Goal: Task Accomplishment & Management: Manage account settings

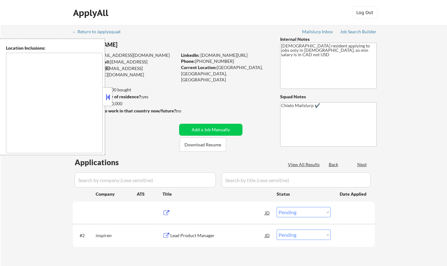
select select ""pending""
click at [108, 97] on button at bounding box center [107, 96] width 7 height 9
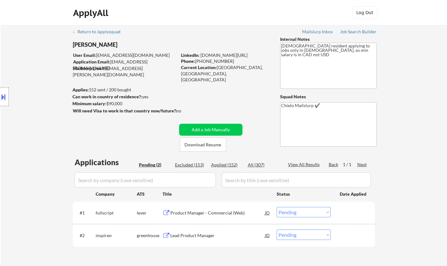
scroll to position [63, 0]
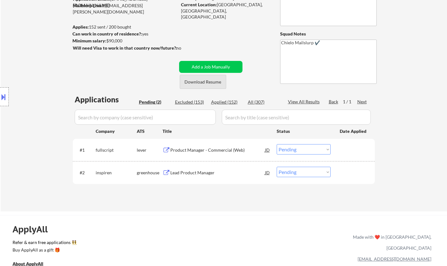
click at [199, 80] on button "Download Resume" at bounding box center [203, 82] width 46 height 14
click at [210, 150] on div "Product Manager - Commercial (Web)" at bounding box center [217, 150] width 95 height 6
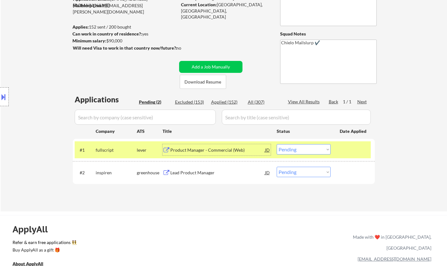
click at [311, 148] on select "Choose an option... Pending Applied Excluded (Questions) Excluded (Expired) Exc…" at bounding box center [304, 149] width 54 height 10
click at [277, 144] on select "Choose an option... Pending Applied Excluded (Questions) Excluded (Expired) Exc…" at bounding box center [304, 149] width 54 height 10
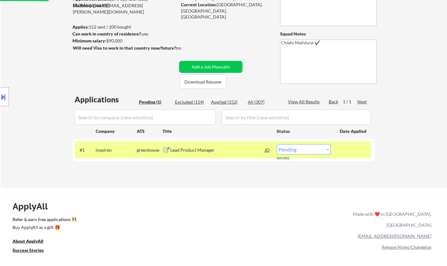
click at [199, 148] on div "Lead Product Manager" at bounding box center [217, 150] width 95 height 6
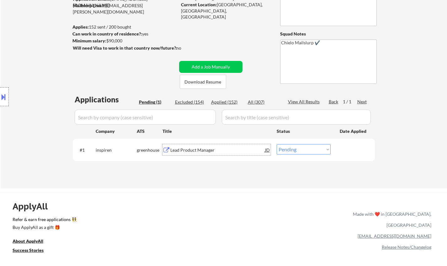
click at [306, 149] on select "Choose an option... Pending Applied Excluded (Questions) Excluded (Expired) Exc…" at bounding box center [304, 149] width 54 height 10
select select ""excluded__bad_match_""
click at [277, 144] on select "Choose an option... Pending Applied Excluded (Questions) Excluded (Expired) Exc…" at bounding box center [304, 149] width 54 height 10
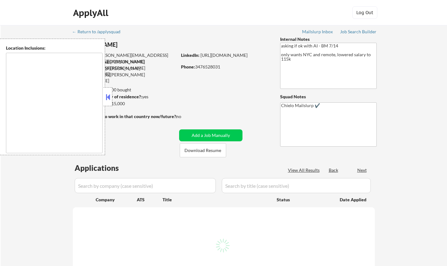
type textarea "Manhattan, NY Brooklyn, NY Queens, NY Jersey City, NJ Hoboken, NJ Weehawken, NJ…"
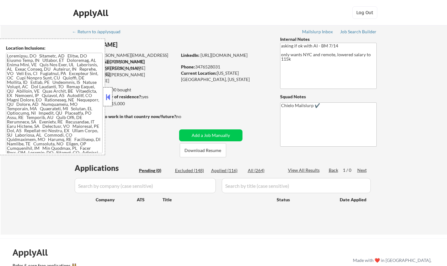
click at [111, 93] on div at bounding box center [108, 96] width 9 height 19
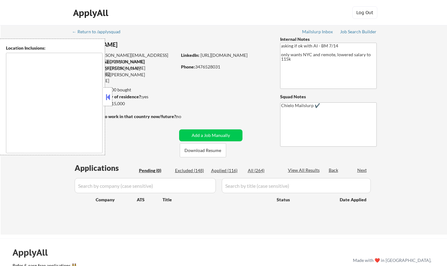
type textarea "[GEOGRAPHIC_DATA], [GEOGRAPHIC_DATA] [GEOGRAPHIC_DATA], [GEOGRAPHIC_DATA] [GEOG…"
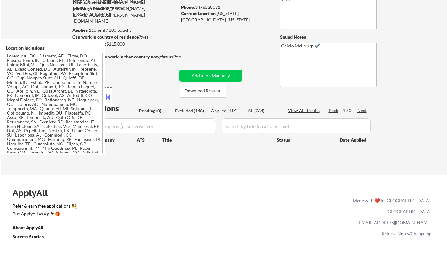
scroll to position [63, 0]
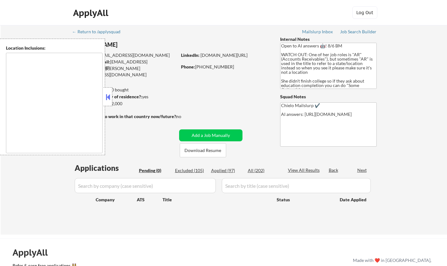
type textarea "Doraville, GA Chamblee, GA Brookhaven, GA Decatur, GA Sandy Springs, GA Dunwood…"
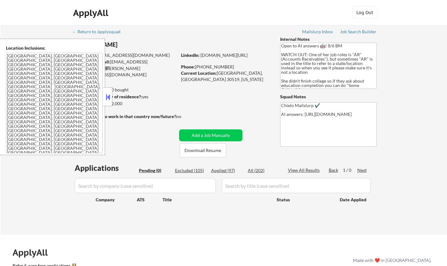
click at [109, 101] on button at bounding box center [107, 96] width 7 height 9
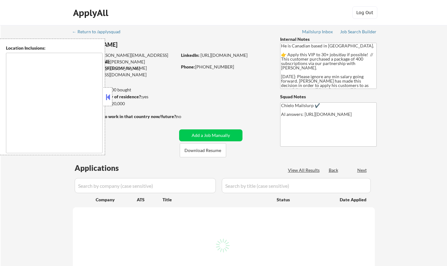
select select ""pending""
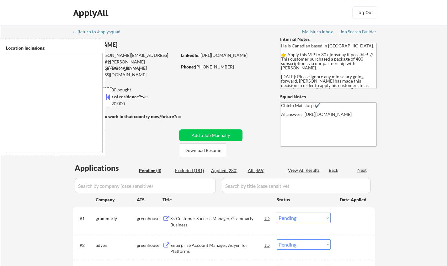
type textarea "[GEOGRAPHIC_DATA], ON [GEOGRAPHIC_DATA], ON [GEOGRAPHIC_DATA], ON [GEOGRAPHIC_D…"
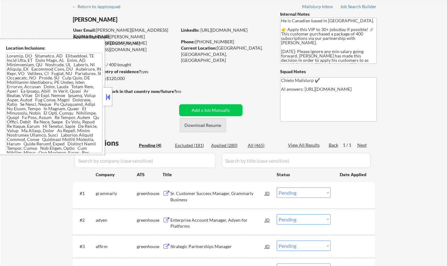
scroll to position [31, 0]
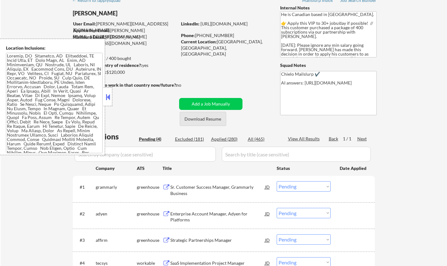
click at [205, 115] on button "Download Resume" at bounding box center [203, 119] width 46 height 14
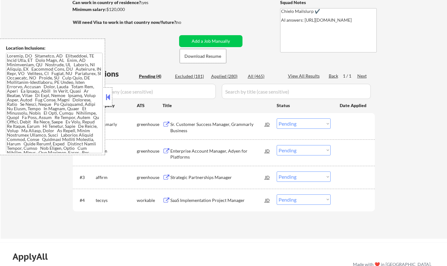
click at [106, 101] on button at bounding box center [107, 96] width 7 height 9
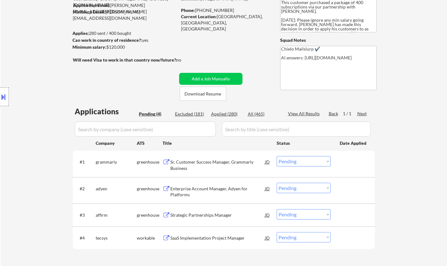
scroll to position [63, 0]
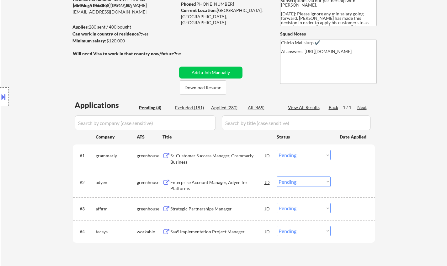
click at [213, 154] on div "Sr. Customer Success Manager, Grammarly Business" at bounding box center [217, 158] width 95 height 12
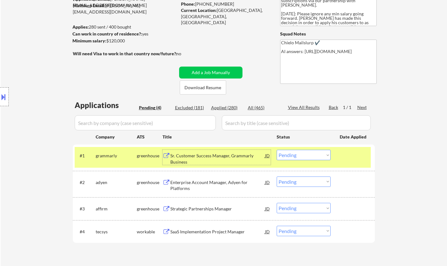
click at [311, 155] on select "Choose an option... Pending Applied Excluded (Questions) Excluded (Expired) Exc…" at bounding box center [304, 155] width 54 height 10
click at [277, 150] on select "Choose an option... Pending Applied Excluded (Questions) Excluded (Expired) Exc…" at bounding box center [304, 155] width 54 height 10
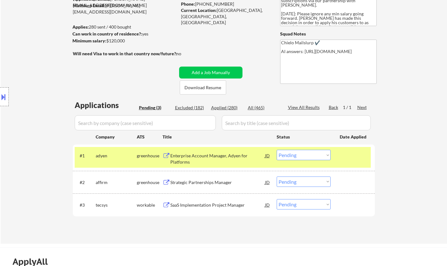
click at [191, 155] on div "Enterprise Account Manager, Adyen for Platforms" at bounding box center [217, 158] width 95 height 12
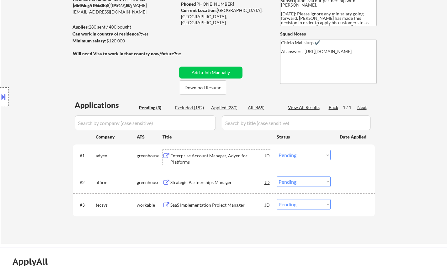
click at [2, 94] on button at bounding box center [3, 97] width 7 height 10
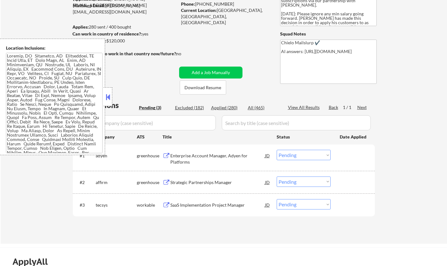
drag, startPoint x: 109, startPoint y: 99, endPoint x: 116, endPoint y: 59, distance: 40.6
click at [109, 97] on button at bounding box center [107, 96] width 7 height 9
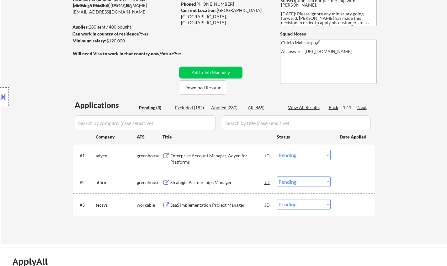
click at [303, 156] on select "Choose an option... Pending Applied Excluded (Questions) Excluded (Expired) Exc…" at bounding box center [304, 155] width 54 height 10
click at [277, 150] on select "Choose an option... Pending Applied Excluded (Questions) Excluded (Expired) Exc…" at bounding box center [304, 155] width 54 height 10
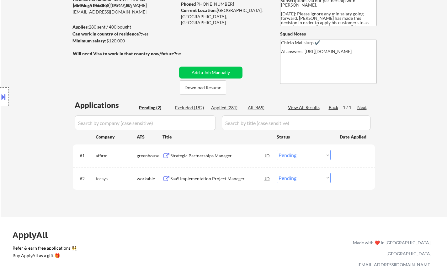
click at [206, 154] on div "Strategic Partnerships Manager" at bounding box center [217, 155] width 95 height 6
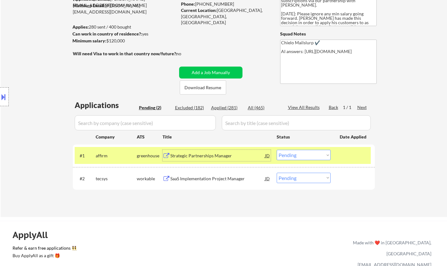
click at [311, 153] on select "Choose an option... Pending Applied Excluded (Questions) Excluded (Expired) Exc…" at bounding box center [304, 155] width 54 height 10
click at [277, 150] on select "Choose an option... Pending Applied Excluded (Questions) Excluded (Expired) Exc…" at bounding box center [304, 155] width 54 height 10
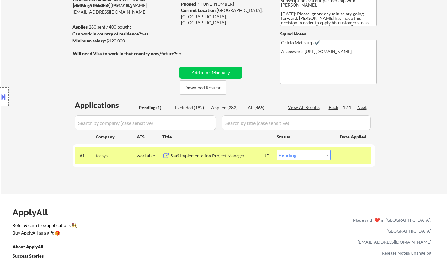
scroll to position [94, 0]
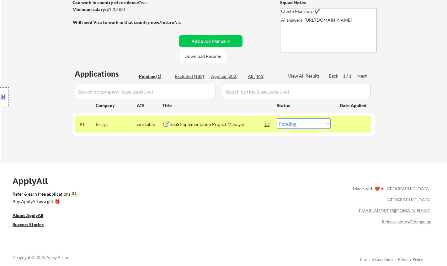
click at [202, 124] on div "SaaS Implementation Project Manager" at bounding box center [217, 124] width 95 height 6
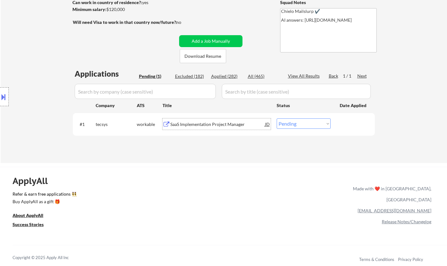
click at [294, 127] on select "Choose an option... Pending Applied Excluded (Questions) Excluded (Expired) Exc…" at bounding box center [304, 123] width 54 height 10
select select ""excluded__bad_match_""
click at [277, 118] on select "Choose an option... Pending Applied Excluded (Questions) Excluded (Expired) Exc…" at bounding box center [304, 123] width 54 height 10
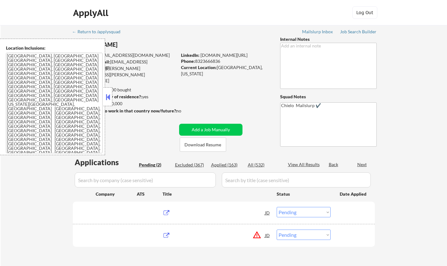
select select ""pending""
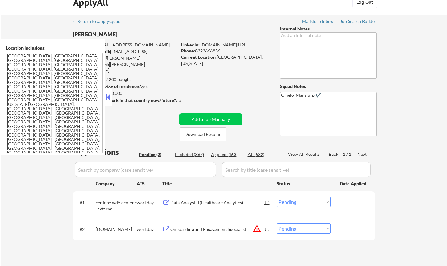
scroll to position [63, 0]
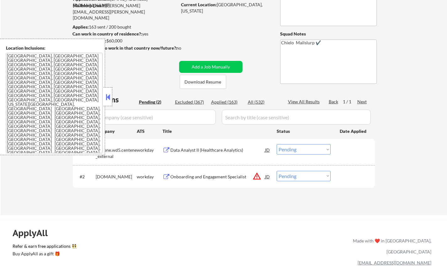
click at [106, 99] on button at bounding box center [107, 96] width 7 height 9
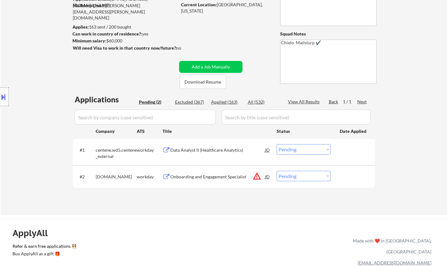
click at [188, 148] on div "Data Analyst II (Healthcare Analytics)" at bounding box center [217, 150] width 95 height 6
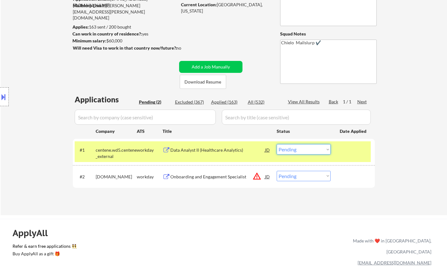
click at [290, 148] on select "Choose an option... Pending Applied Excluded (Questions) Excluded (Expired) Exc…" at bounding box center [304, 149] width 54 height 10
click at [277, 144] on select "Choose an option... Pending Applied Excluded (Questions) Excluded (Expired) Exc…" at bounding box center [304, 149] width 54 height 10
click at [6, 91] on div at bounding box center [4, 96] width 9 height 19
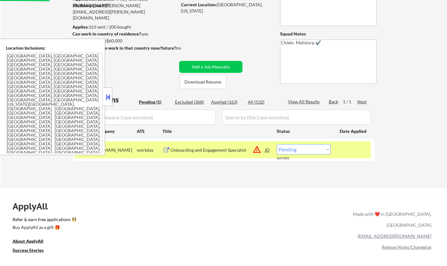
click at [107, 97] on button at bounding box center [107, 96] width 7 height 9
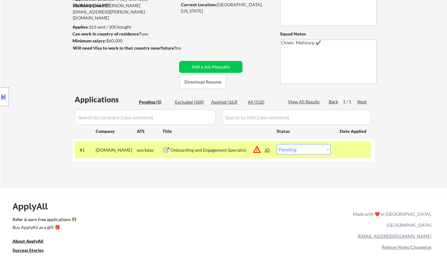
click at [267, 150] on div "JD" at bounding box center [267, 149] width 6 height 11
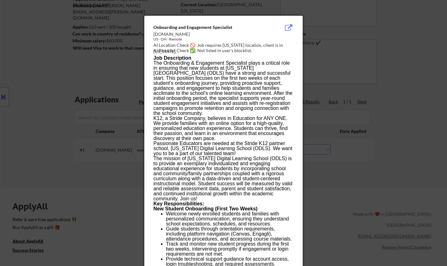
click at [383, 197] on div at bounding box center [223, 133] width 447 height 266
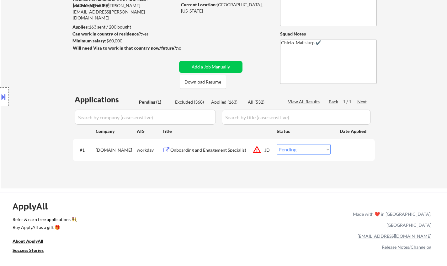
drag, startPoint x: 313, startPoint y: 150, endPoint x: 316, endPoint y: 154, distance: 4.9
click at [313, 150] on select "Choose an option... Pending Applied Excluded (Questions) Excluded (Expired) Exc…" at bounding box center [304, 149] width 54 height 10
select select ""excluded__location_""
click at [277, 144] on select "Choose an option... Pending Applied Excluded (Questions) Excluded (Expired) Exc…" at bounding box center [304, 149] width 54 height 10
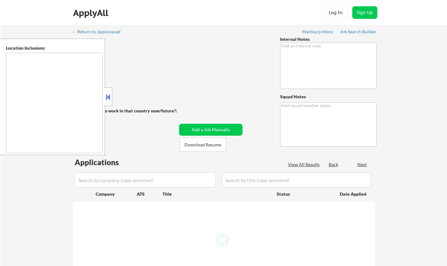
type textarea "6/2 update: - you may use AI answers for this person using the approved LLMs an…"
type textarea "Chielo Mailslurp ✔️"
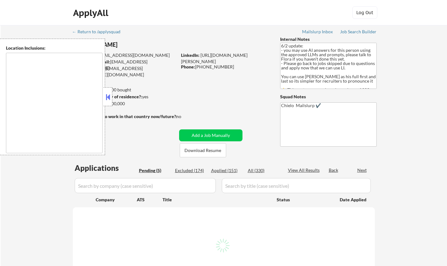
type textarea "[GEOGRAPHIC_DATA], [GEOGRAPHIC_DATA] [GEOGRAPHIC_DATA], [GEOGRAPHIC_DATA] [GEOG…"
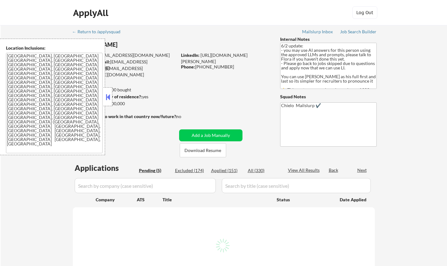
select select ""pending""
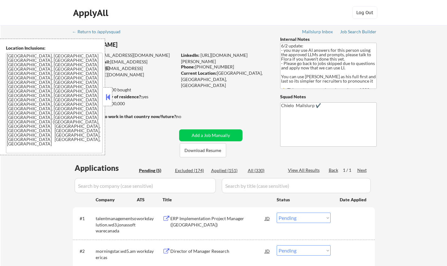
scroll to position [157, 0]
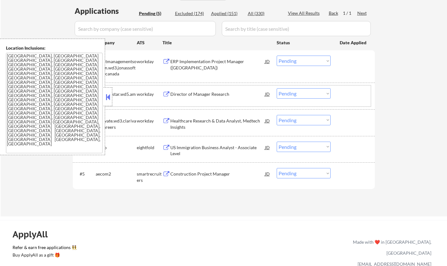
click at [115, 98] on div "morningstar.wd5.americas" at bounding box center [116, 97] width 41 height 12
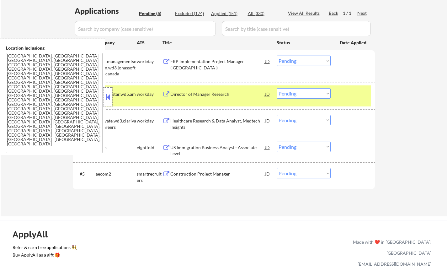
click at [105, 104] on div at bounding box center [108, 96] width 9 height 19
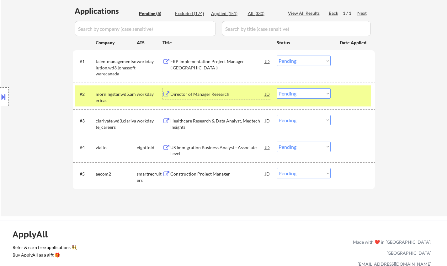
click at [200, 94] on div "Director of Manager Research" at bounding box center [217, 94] width 95 height 6
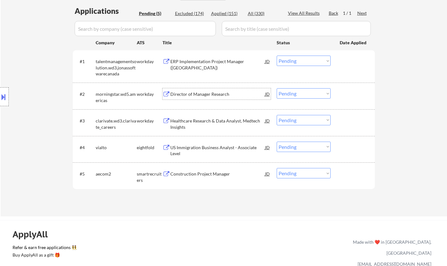
click at [296, 92] on select "Choose an option... Pending Applied Excluded (Questions) Excluded (Expired) Exc…" at bounding box center [304, 93] width 54 height 10
click at [277, 88] on select "Choose an option... Pending Applied Excluded (Questions) Excluded (Expired) Exc…" at bounding box center [304, 93] width 54 height 10
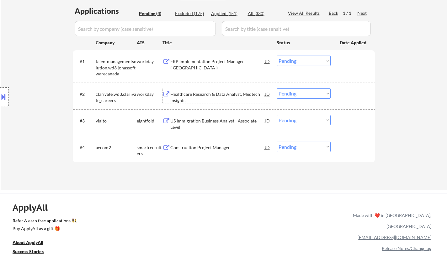
click at [195, 93] on div "Healthcare Research & Data Analyst, Medtech Insights" at bounding box center [217, 97] width 95 height 12
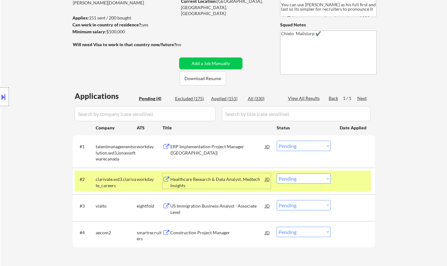
scroll to position [63, 0]
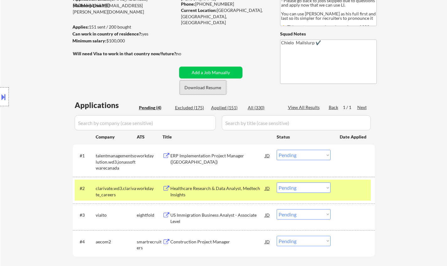
click at [206, 89] on button "Download Resume" at bounding box center [203, 87] width 46 height 14
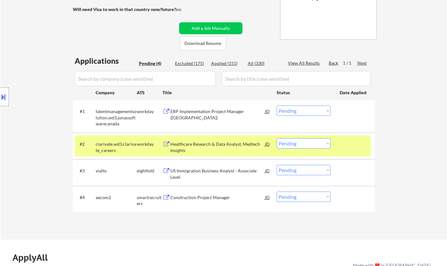
scroll to position [157, 0]
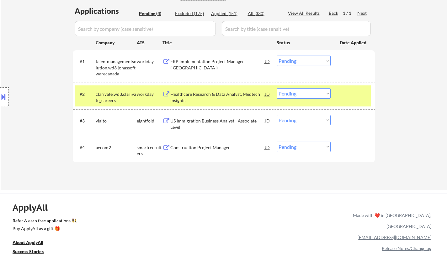
click at [307, 92] on select "Choose an option... Pending Applied Excluded (Questions) Excluded (Expired) Exc…" at bounding box center [304, 93] width 54 height 10
click at [277, 88] on select "Choose an option... Pending Applied Excluded (Questions) Excluded (Expired) Exc…" at bounding box center [304, 93] width 54 height 10
select select ""pending""
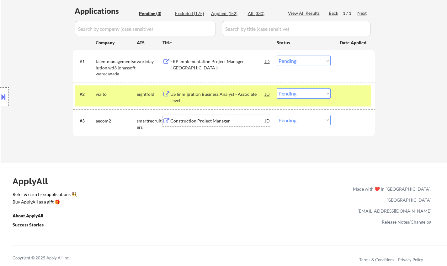
click at [203, 122] on div "Construction Project Manager" at bounding box center [217, 121] width 95 height 6
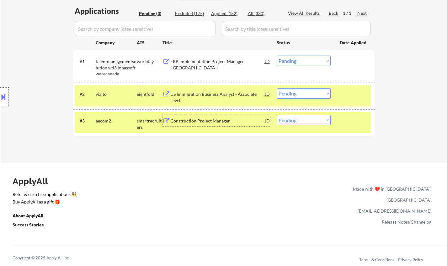
click at [300, 119] on select "Choose an option... Pending Applied Excluded (Questions) Excluded (Expired) Exc…" at bounding box center [304, 120] width 54 height 10
select select ""excluded__bad_match_""
click at [277, 115] on select "Choose an option... Pending Applied Excluded (Questions) Excluded (Expired) Exc…" at bounding box center [304, 120] width 54 height 10
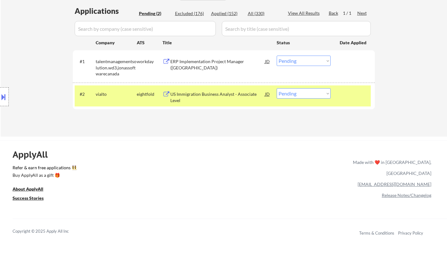
click at [205, 99] on div "US Immigration Business Analyst - Associate Level" at bounding box center [217, 97] width 95 height 12
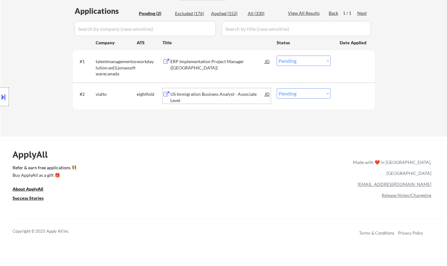
drag, startPoint x: 307, startPoint y: 94, endPoint x: 312, endPoint y: 96, distance: 4.8
click at [307, 94] on select "Choose an option... Pending Applied Excluded (Questions) Excluded (Expired) Exc…" at bounding box center [304, 93] width 54 height 10
select select ""excluded__salary_""
click at [277, 88] on select "Choose an option... Pending Applied Excluded (Questions) Excluded (Expired) Exc…" at bounding box center [304, 93] width 54 height 10
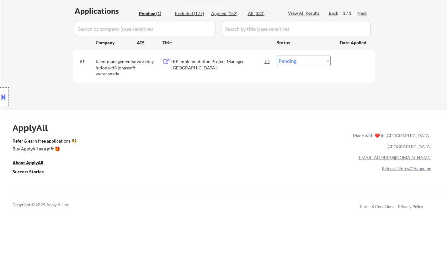
click at [220, 63] on div "ERP Implementation Project Manager (Eastern North America)" at bounding box center [217, 64] width 95 height 12
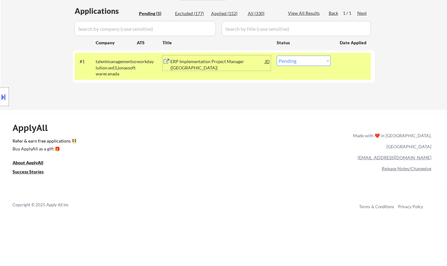
click at [304, 58] on select "Choose an option... Pending Applied Excluded (Questions) Excluded (Expired) Exc…" at bounding box center [304, 61] width 54 height 10
select select ""excluded__bad_match_""
click at [277, 56] on select "Choose an option... Pending Applied Excluded (Questions) Excluded (Expired) Exc…" at bounding box center [304, 61] width 54 height 10
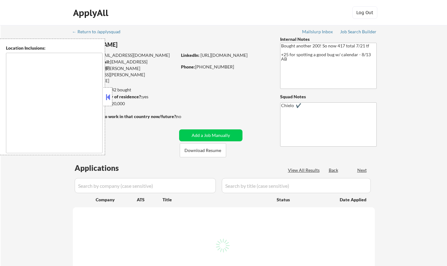
type textarea "Princeton, NJ West Windsor Township, NJ Plainsboro Township, NJ Lawrence Townsh…"
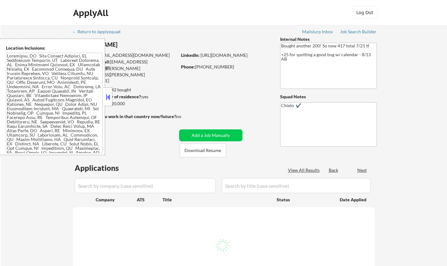
select select ""pending""
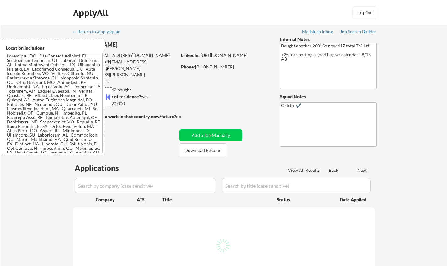
select select ""pending""
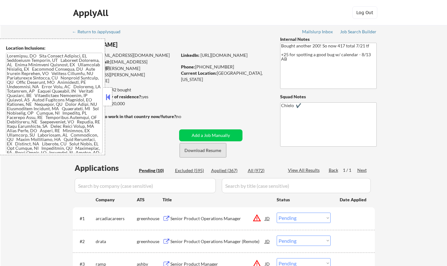
click at [209, 147] on button "Download Resume" at bounding box center [203, 150] width 46 height 14
click at [110, 98] on button at bounding box center [107, 96] width 7 height 9
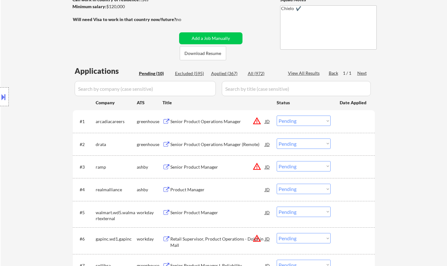
scroll to position [125, 0]
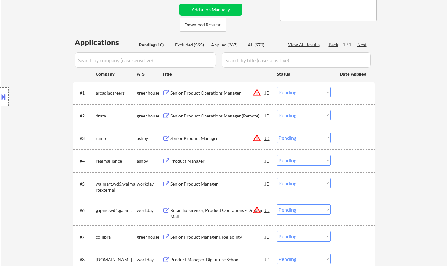
click at [3, 98] on button at bounding box center [3, 97] width 7 height 10
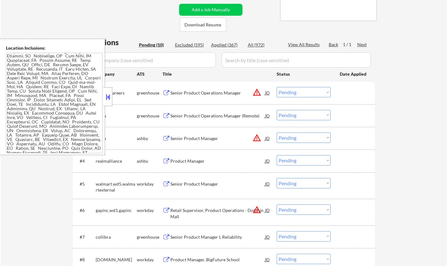
scroll to position [251, 0]
click at [268, 91] on div "JD" at bounding box center [267, 92] width 6 height 11
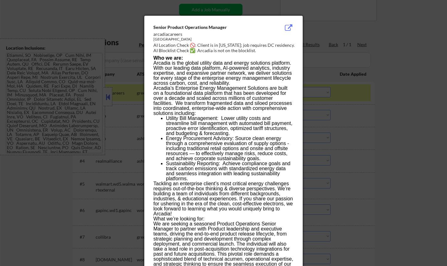
click at [385, 151] on div at bounding box center [223, 133] width 447 height 266
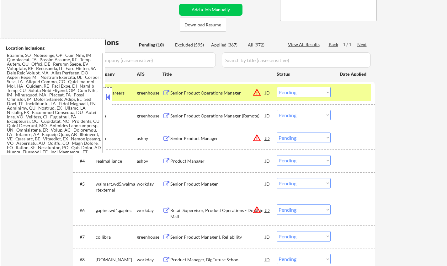
click at [299, 92] on select "Choose an option... Pending Applied Excluded (Questions) Excluded (Expired) Exc…" at bounding box center [304, 92] width 54 height 10
click at [277, 87] on select "Choose an option... Pending Applied Excluded (Questions) Excluded (Expired) Exc…" at bounding box center [304, 92] width 54 height 10
click at [109, 95] on button at bounding box center [107, 96] width 7 height 9
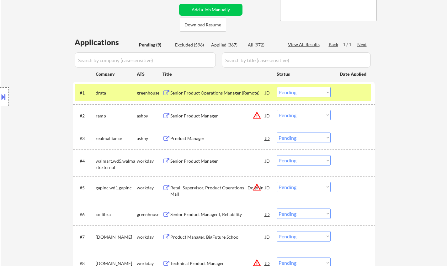
click at [207, 91] on div "Senior Product Operations Manager (Remote)" at bounding box center [217, 93] width 95 height 6
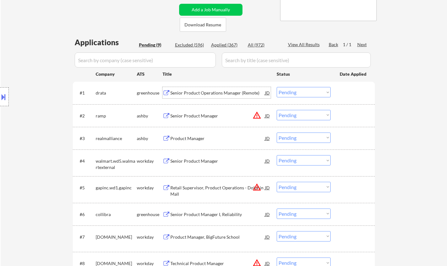
drag, startPoint x: 292, startPoint y: 91, endPoint x: 297, endPoint y: 97, distance: 7.2
click at [292, 91] on select "Choose an option... Pending Applied Excluded (Questions) Excluded (Expired) Exc…" at bounding box center [304, 92] width 54 height 10
click at [277, 87] on select "Choose an option... Pending Applied Excluded (Questions) Excluded (Expired) Exc…" at bounding box center [304, 92] width 54 height 10
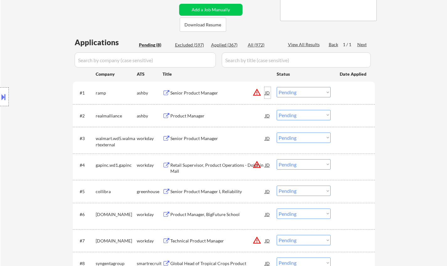
click at [270, 91] on div "JD" at bounding box center [267, 92] width 6 height 11
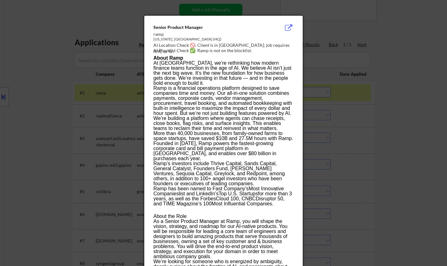
click at [409, 144] on div at bounding box center [223, 133] width 447 height 266
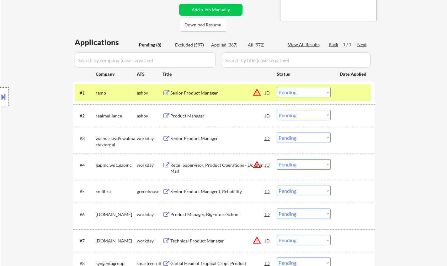
drag, startPoint x: 302, startPoint y: 89, endPoint x: 308, endPoint y: 95, distance: 8.0
click at [302, 89] on select "Choose an option... Pending Applied Excluded (Questions) Excluded (Expired) Exc…" at bounding box center [304, 92] width 54 height 10
click at [190, 92] on div "Senior Product Manager" at bounding box center [217, 93] width 95 height 6
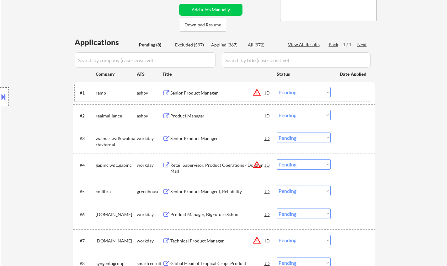
click at [312, 87] on div "#1 ramp ashby Senior Product Manager JD warning_amber Choose an option... Pendi…" at bounding box center [223, 92] width 296 height 17
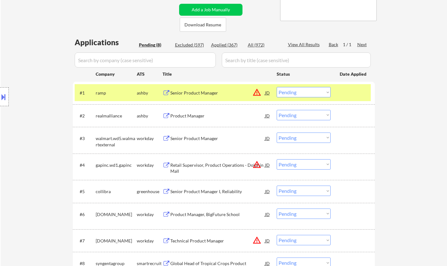
click at [315, 92] on select "Choose an option... Pending Applied Excluded (Questions) Excluded (Expired) Exc…" at bounding box center [304, 92] width 54 height 10
click at [277, 87] on select "Choose an option... Pending Applied Excluded (Questions) Excluded (Expired) Exc…" at bounding box center [304, 92] width 54 height 10
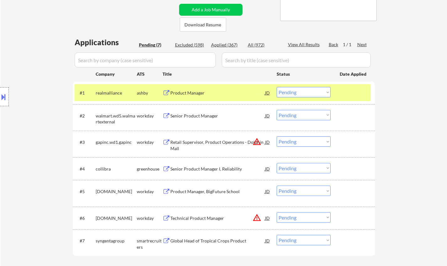
click at [200, 91] on div "Product Manager" at bounding box center [217, 93] width 95 height 6
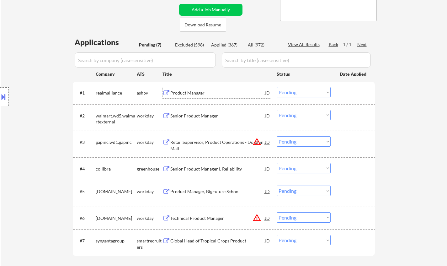
click at [187, 94] on div "Product Manager" at bounding box center [217, 93] width 95 height 6
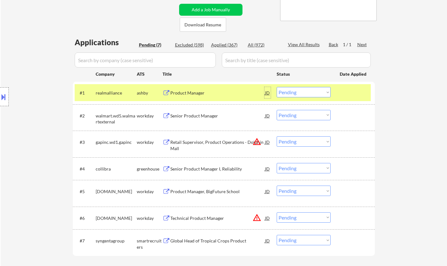
click at [265, 93] on div "JD" at bounding box center [267, 92] width 6 height 11
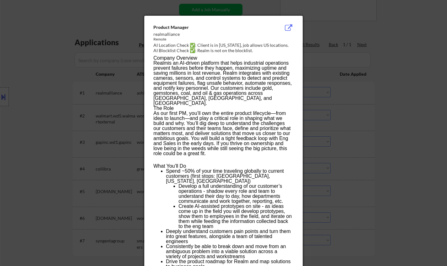
click at [385, 145] on div at bounding box center [223, 133] width 447 height 266
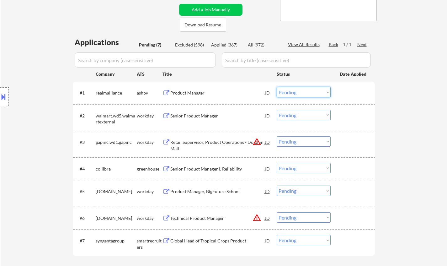
drag, startPoint x: 323, startPoint y: 89, endPoint x: 333, endPoint y: 120, distance: 33.1
click at [322, 89] on select "Choose an option... Pending Applied Excluded (Questions) Excluded (Expired) Exc…" at bounding box center [304, 92] width 54 height 10
click at [277, 87] on select "Choose an option... Pending Applied Excluded (Questions) Excluded (Expired) Exc…" at bounding box center [304, 92] width 54 height 10
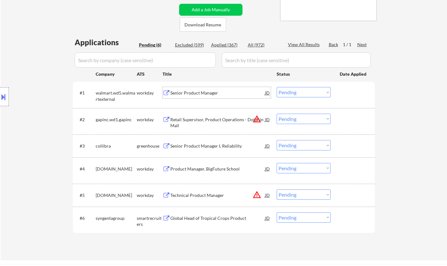
click at [188, 88] on div "Senior Product Manager" at bounding box center [217, 92] width 95 height 11
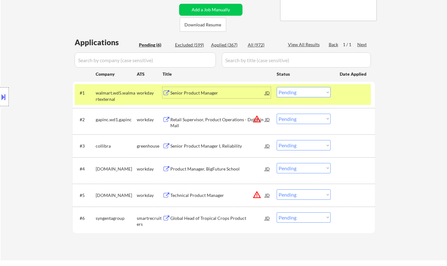
click at [200, 92] on div "Senior Product Manager" at bounding box center [217, 93] width 95 height 6
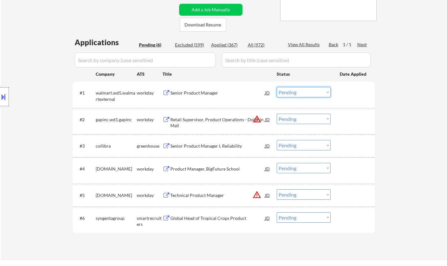
drag, startPoint x: 301, startPoint y: 95, endPoint x: 305, endPoint y: 97, distance: 4.6
click at [301, 95] on select "Choose an option... Pending Applied Excluded (Questions) Excluded (Expired) Exc…" at bounding box center [304, 92] width 54 height 10
click at [277, 87] on select "Choose an option... Pending Applied Excluded (Questions) Excluded (Expired) Exc…" at bounding box center [304, 92] width 54 height 10
select select ""pending""
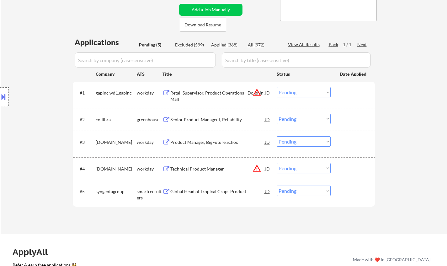
click at [202, 119] on div "Senior Product Manager I, Reliability" at bounding box center [217, 119] width 95 height 6
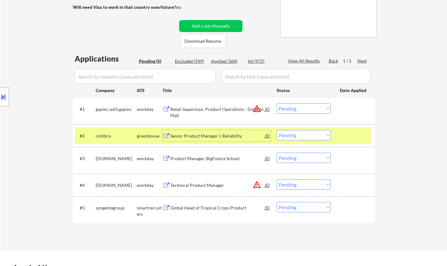
scroll to position [157, 0]
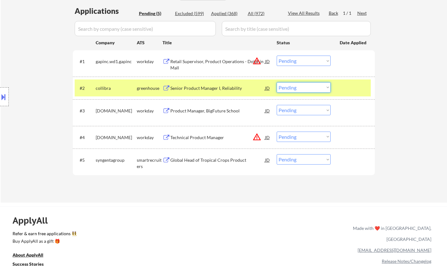
drag, startPoint x: 307, startPoint y: 86, endPoint x: 308, endPoint y: 91, distance: 5.2
click at [307, 86] on select "Choose an option... Pending Applied Excluded (Questions) Excluded (Expired) Exc…" at bounding box center [304, 87] width 54 height 10
click at [277, 82] on select "Choose an option... Pending Applied Excluded (Questions) Excluded (Expired) Exc…" at bounding box center [304, 87] width 54 height 10
select select ""pending""
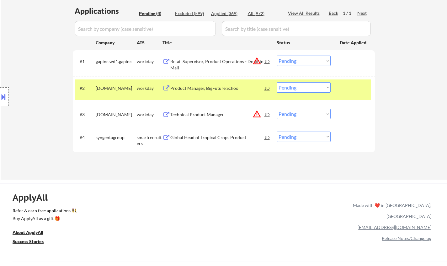
click at [269, 61] on div "JD" at bounding box center [267, 61] width 6 height 11
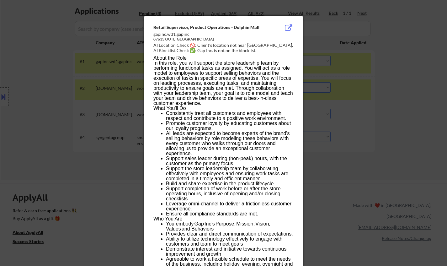
click at [389, 146] on div at bounding box center [223, 133] width 447 height 266
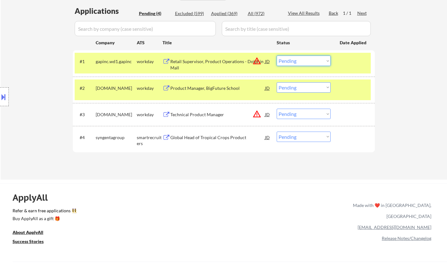
click at [301, 61] on select "Choose an option... Pending Applied Excluded (Questions) Excluded (Expired) Exc…" at bounding box center [304, 61] width 54 height 10
click at [277, 56] on select "Choose an option... Pending Applied Excluded (Questions) Excluded (Expired) Exc…" at bounding box center [304, 61] width 54 height 10
select select ""pending""
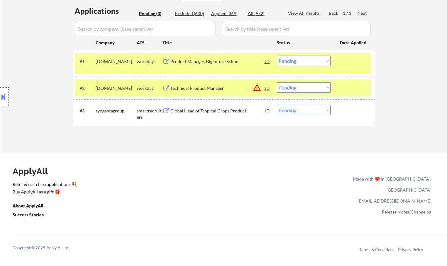
click at [268, 88] on div "JD" at bounding box center [267, 87] width 6 height 11
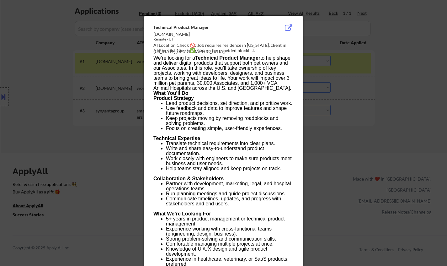
click at [349, 154] on div at bounding box center [223, 133] width 447 height 266
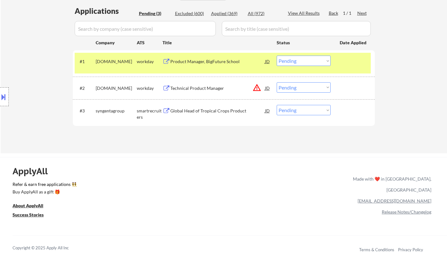
click at [307, 89] on select "Choose an option... Pending Applied Excluded (Questions) Excluded (Expired) Exc…" at bounding box center [304, 87] width 54 height 10
click at [277, 82] on select "Choose an option... Pending Applied Excluded (Questions) Excluded (Expired) Exc…" at bounding box center [304, 87] width 54 height 10
select select ""pending""
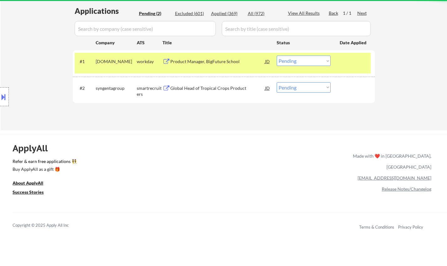
click at [219, 59] on div "Product Manager, BigFuture School" at bounding box center [217, 61] width 95 height 6
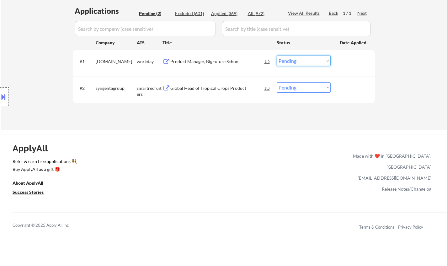
click at [305, 56] on select "Choose an option... Pending Applied Excluded (Questions) Excluded (Expired) Exc…" at bounding box center [304, 61] width 54 height 10
click at [277, 56] on select "Choose an option... Pending Applied Excluded (Questions) Excluded (Expired) Exc…" at bounding box center [304, 61] width 54 height 10
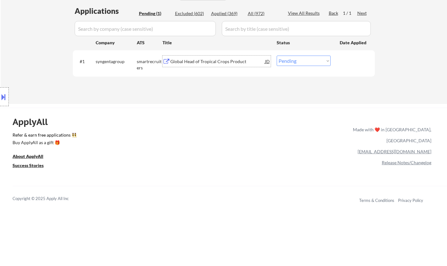
click at [201, 60] on div "Global Head of Tropical Crops Product" at bounding box center [217, 61] width 95 height 6
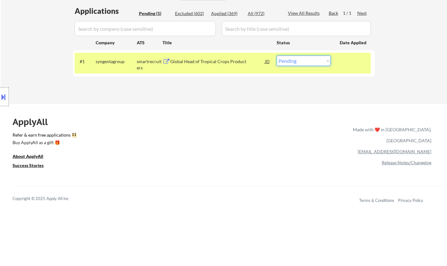
drag, startPoint x: 313, startPoint y: 59, endPoint x: 317, endPoint y: 65, distance: 7.7
click at [314, 60] on select "Choose an option... Pending Applied Excluded (Questions) Excluded (Expired) Exc…" at bounding box center [304, 61] width 54 height 10
select select ""excluded__bad_match_""
click at [277, 56] on select "Choose an option... Pending Applied Excluded (Questions) Excluded (Expired) Exc…" at bounding box center [304, 61] width 54 height 10
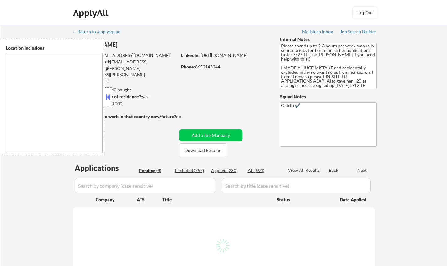
select select ""pending""
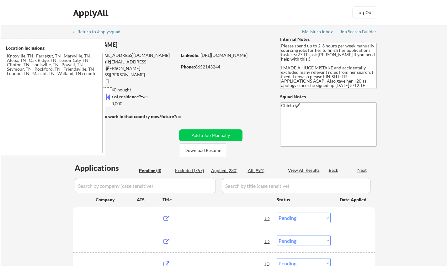
type textarea "Knoxville, TN Farragut, TN Maryville, TN Alcoa, TN Oak Ridge, TN Lenoir City, T…"
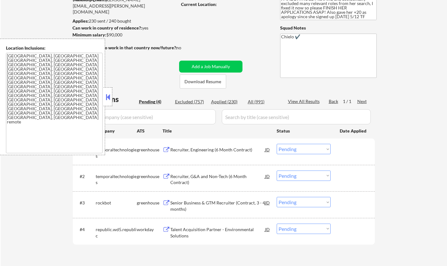
scroll to position [188, 0]
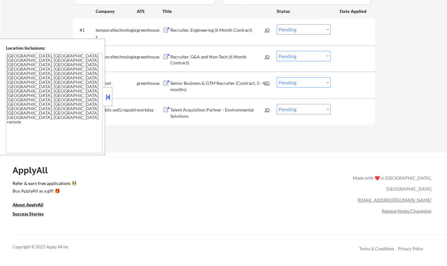
click at [107, 95] on button at bounding box center [107, 96] width 7 height 9
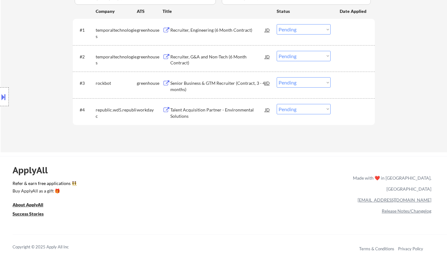
scroll to position [31, 0]
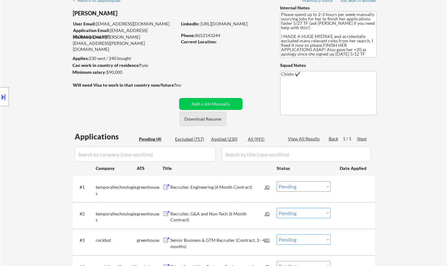
click at [198, 119] on button "Download Resume" at bounding box center [203, 119] width 46 height 14
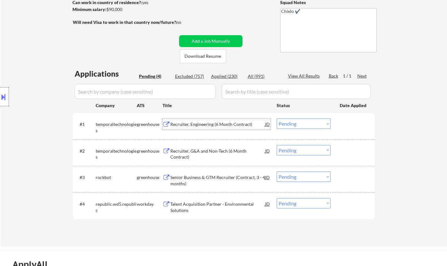
click at [199, 126] on div "Recruiter, Engineering (6 Month Contract)" at bounding box center [217, 124] width 95 height 6
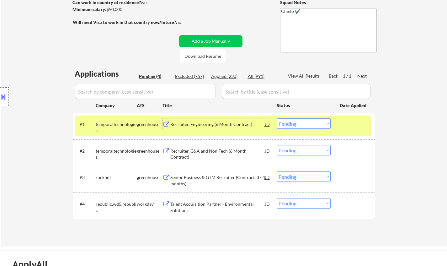
click at [307, 123] on select "Choose an option... Pending Applied Excluded (Questions) Excluded (Expired) Exc…" at bounding box center [304, 123] width 54 height 10
click at [277, 118] on select "Choose an option... Pending Applied Excluded (Questions) Excluded (Expired) Exc…" at bounding box center [304, 123] width 54 height 10
select select ""pending""
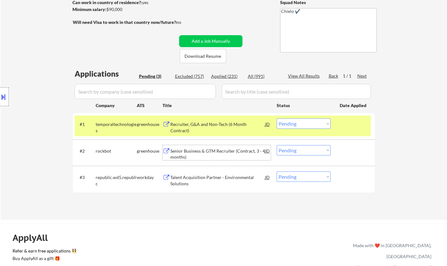
click at [200, 151] on div "Senior Business & GTM Recruiter (Contract, 3 - 4 months)" at bounding box center [217, 154] width 95 height 12
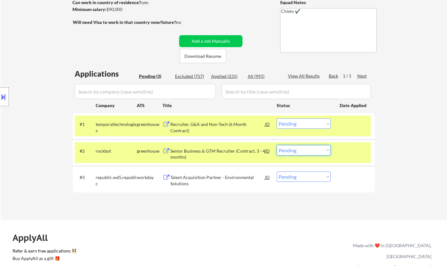
drag, startPoint x: 301, startPoint y: 149, endPoint x: 311, endPoint y: 155, distance: 12.1
click at [301, 149] on select "Choose an option... Pending Applied Excluded (Questions) Excluded (Expired) Exc…" at bounding box center [304, 150] width 54 height 10
click at [277, 145] on select "Choose an option... Pending Applied Excluded (Questions) Excluded (Expired) Exc…" at bounding box center [304, 150] width 54 height 10
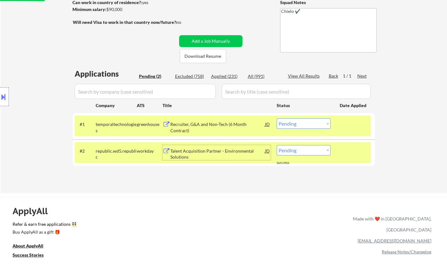
click at [187, 149] on div "Talent Acquisition Partner - Environmental Solutions" at bounding box center [217, 154] width 95 height 12
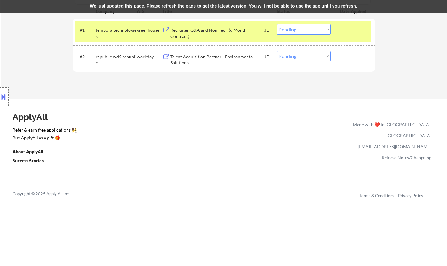
scroll to position [157, 0]
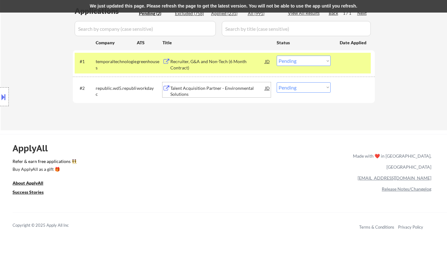
click at [305, 92] on select "Choose an option... Pending Applied Excluded (Questions) Excluded (Expired) Exc…" at bounding box center [304, 87] width 54 height 10
select select ""applied""
click at [277, 82] on select "Choose an option... Pending Applied Excluded (Questions) Excluded (Expired) Exc…" at bounding box center [304, 87] width 54 height 10
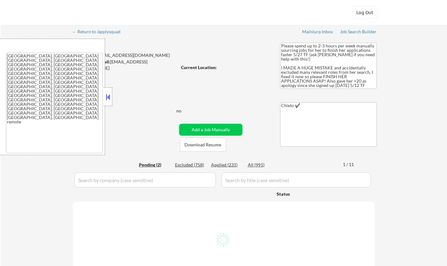
select select ""pending""
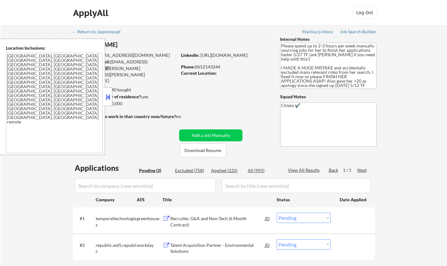
scroll to position [157, 0]
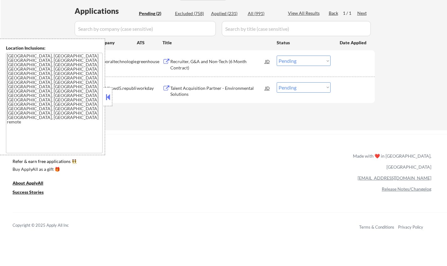
click at [108, 97] on button at bounding box center [107, 96] width 7 height 9
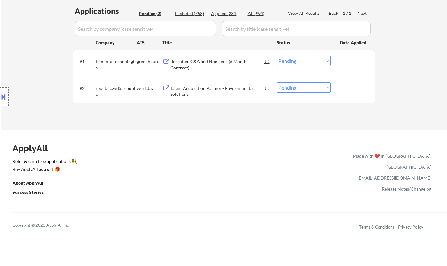
drag, startPoint x: 305, startPoint y: 87, endPoint x: 310, endPoint y: 92, distance: 7.1
click at [305, 87] on select "Choose an option... Pending Applied Excluded (Questions) Excluded (Expired) Exc…" at bounding box center [304, 87] width 54 height 10
select select ""applied""
click at [277, 82] on select "Choose an option... Pending Applied Excluded (Questions) Excluded (Expired) Exc…" at bounding box center [304, 87] width 54 height 10
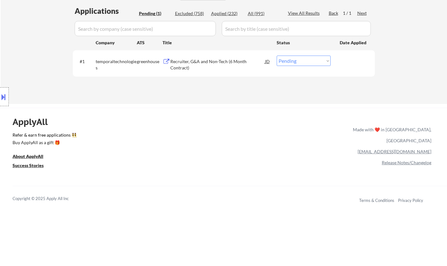
scroll to position [94, 0]
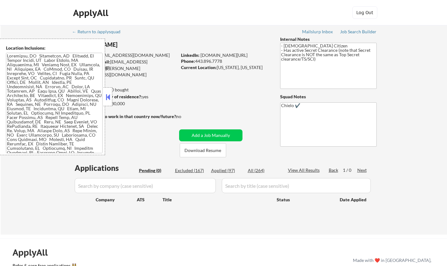
click at [110, 101] on button at bounding box center [107, 96] width 7 height 9
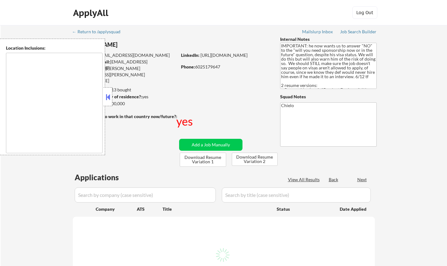
select select ""pending""
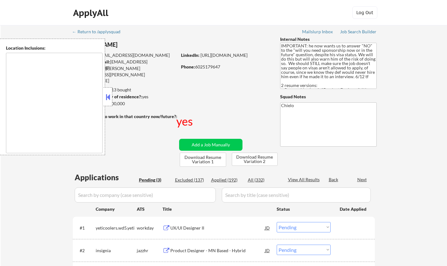
type textarea "country:US"
drag, startPoint x: 109, startPoint y: 96, endPoint x: 207, endPoint y: 128, distance: 103.4
click at [108, 96] on button at bounding box center [107, 96] width 7 height 9
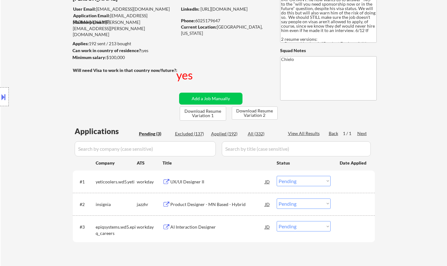
scroll to position [94, 0]
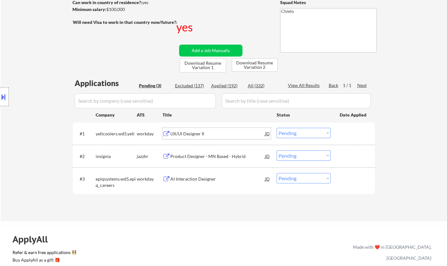
click at [183, 133] on div "UX/UI Designer II" at bounding box center [217, 134] width 95 height 6
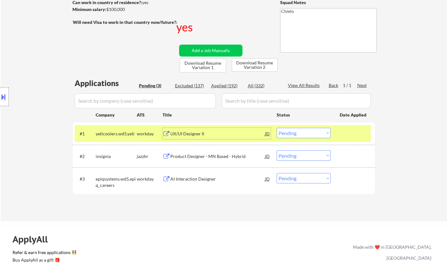
click at [1, 96] on button at bounding box center [3, 97] width 7 height 10
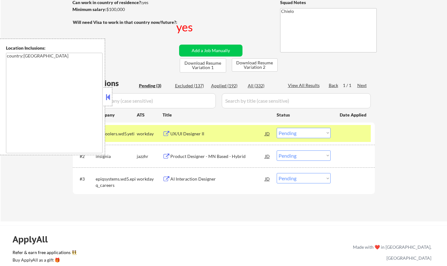
click at [108, 98] on button at bounding box center [107, 96] width 7 height 9
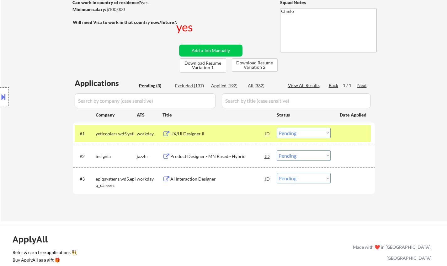
click at [302, 135] on select "Choose an option... Pending Applied Excluded (Questions) Excluded (Expired) Exc…" at bounding box center [304, 133] width 54 height 10
click at [277, 128] on select "Choose an option... Pending Applied Excluded (Questions) Excluded (Expired) Exc…" at bounding box center [304, 133] width 54 height 10
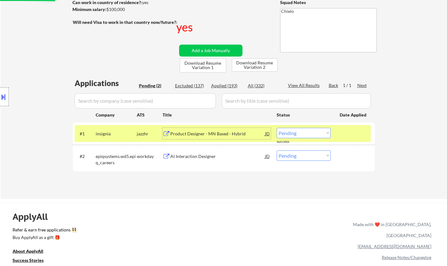
click at [194, 131] on div "Product Designer - MN Based - Hybrid" at bounding box center [217, 134] width 95 height 6
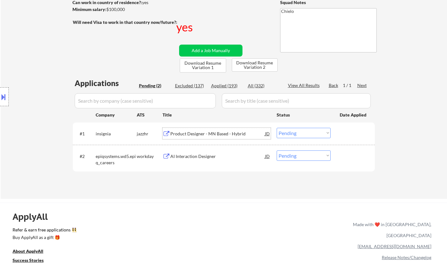
click at [189, 132] on div "Product Designer - MN Based - Hybrid" at bounding box center [217, 134] width 95 height 6
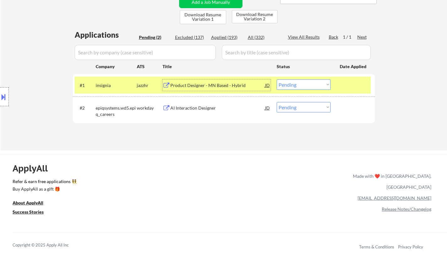
scroll to position [157, 0]
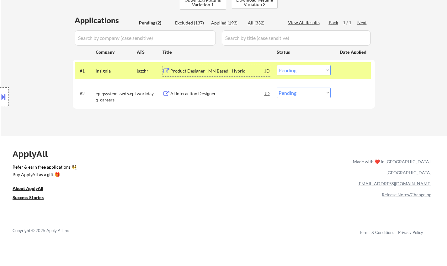
click at [195, 71] on div "Product Designer - MN Based - Hybrid" at bounding box center [217, 71] width 95 height 6
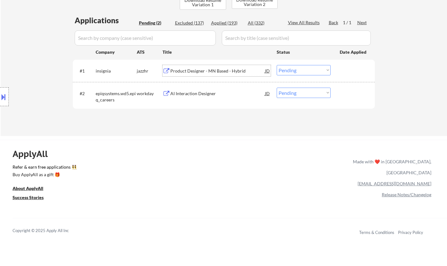
click at [187, 92] on div "AI Interaction Designer" at bounding box center [217, 93] width 95 height 6
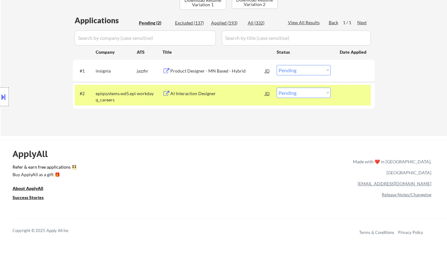
click at [0, 94] on button at bounding box center [3, 97] width 7 height 10
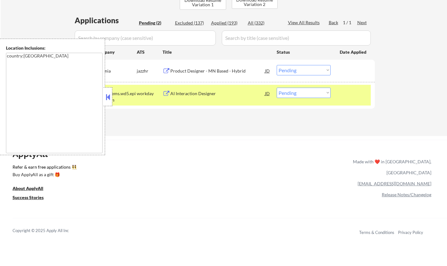
click at [110, 94] on button at bounding box center [107, 96] width 7 height 9
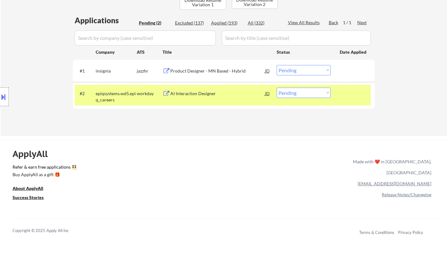
drag, startPoint x: 310, startPoint y: 67, endPoint x: 312, endPoint y: 74, distance: 7.5
click at [310, 68] on select "Choose an option... Pending Applied Excluded (Questions) Excluded (Expired) Exc…" at bounding box center [304, 70] width 54 height 10
click at [277, 65] on select "Choose an option... Pending Applied Excluded (Questions) Excluded (Expired) Exc…" at bounding box center [304, 70] width 54 height 10
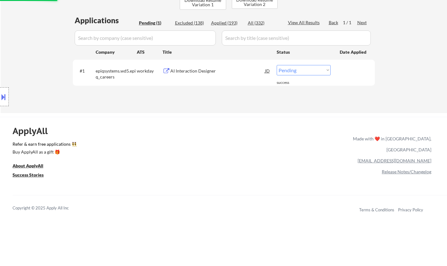
click at [307, 71] on select "Choose an option... Pending Applied Excluded (Questions) Excluded (Expired) Exc…" at bounding box center [304, 70] width 54 height 10
select select ""excluded__bad_match_""
click at [277, 65] on select "Choose an option... Pending Applied Excluded (Questions) Excluded (Expired) Exc…" at bounding box center [304, 70] width 54 height 10
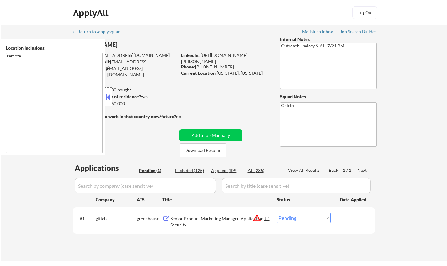
click at [107, 100] on button at bounding box center [107, 96] width 7 height 9
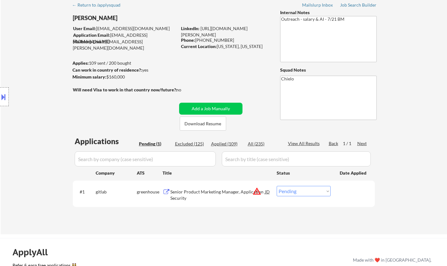
scroll to position [63, 0]
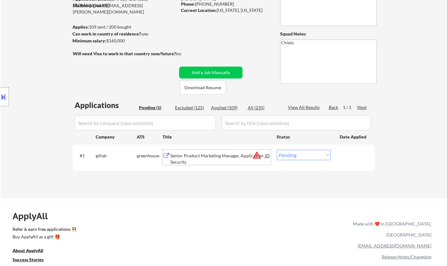
click at [204, 152] on div "Senior Product Marketing Manager, Application Security" at bounding box center [217, 157] width 95 height 15
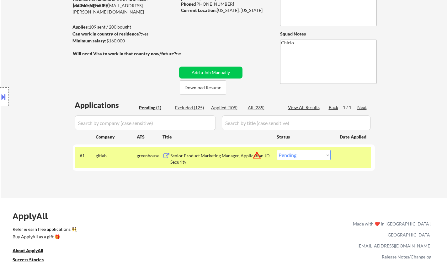
click at [0, 93] on button at bounding box center [3, 97] width 7 height 10
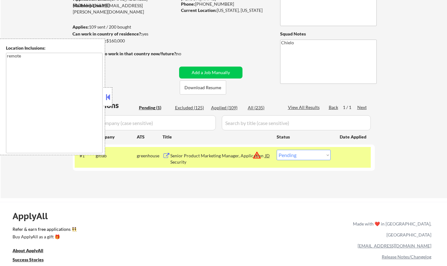
click at [267, 155] on div "JD" at bounding box center [267, 155] width 6 height 11
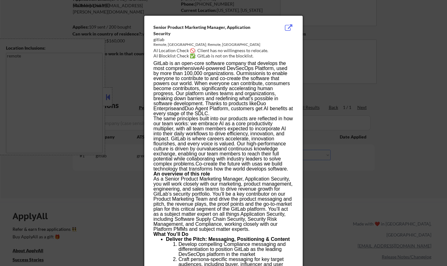
click at [364, 187] on div at bounding box center [223, 133] width 447 height 266
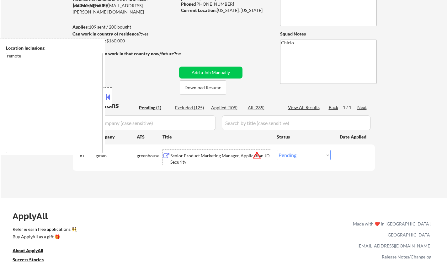
click at [200, 159] on div "Senior Product Marketing Manager, Application Security" at bounding box center [217, 158] width 95 height 12
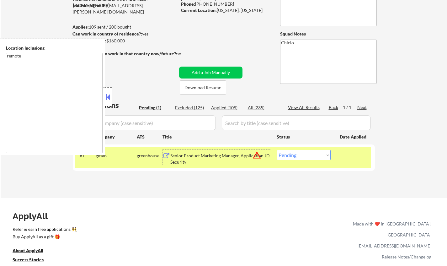
click at [304, 160] on div "#1 gitlab greenhouse Senior Product Marketing Manager, Application Security JD …" at bounding box center [223, 157] width 296 height 21
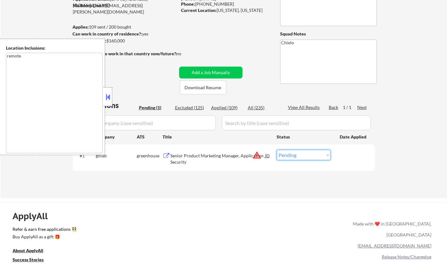
select select ""excluded__bad_match_""
click at [277, 150] on select "Choose an option... Pending Applied Excluded (Questions) Excluded (Expired) Exc…" at bounding box center [304, 155] width 54 height 10
click at [106, 97] on button at bounding box center [107, 96] width 7 height 9
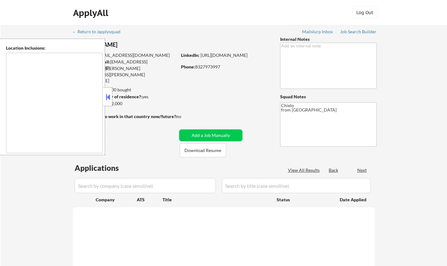
select select ""pending""
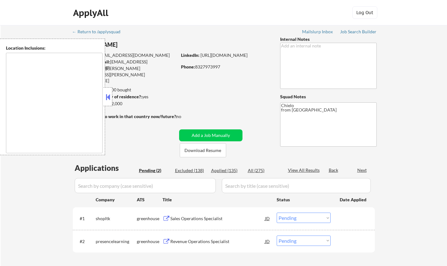
type textarea "[GEOGRAPHIC_DATA], [GEOGRAPHIC_DATA] [GEOGRAPHIC_DATA], [GEOGRAPHIC_DATA] [GEOG…"
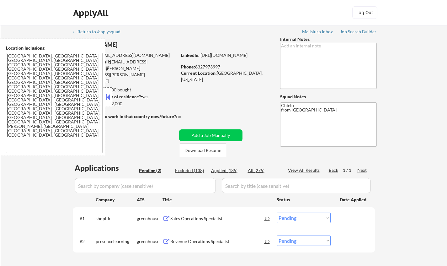
click at [106, 93] on button at bounding box center [107, 96] width 7 height 9
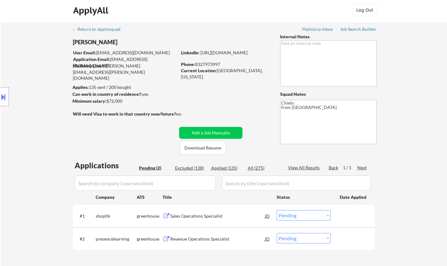
scroll to position [63, 0]
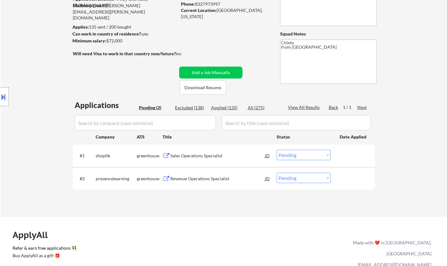
click at [200, 152] on div "Sales Operations Specialist" at bounding box center [217, 155] width 95 height 6
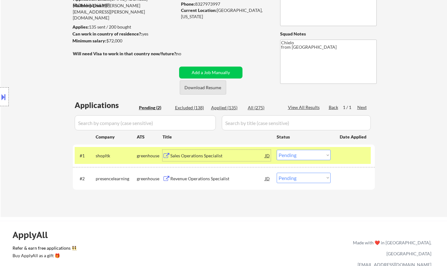
click at [214, 88] on button "Download Resume" at bounding box center [203, 87] width 46 height 14
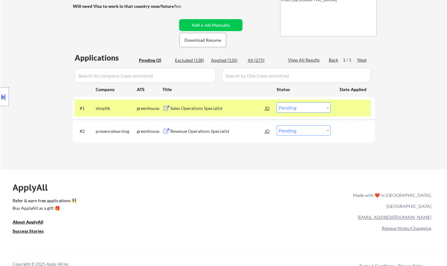
scroll to position [125, 0]
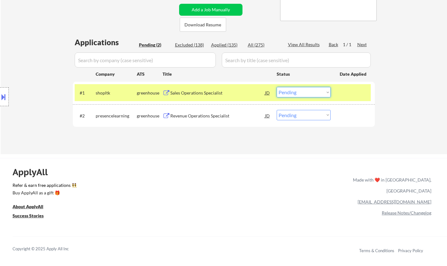
click at [306, 93] on select "Choose an option... Pending Applied Excluded (Questions) Excluded (Expired) Exc…" at bounding box center [304, 92] width 54 height 10
click at [277, 87] on select "Choose an option... Pending Applied Excluded (Questions) Excluded (Expired) Exc…" at bounding box center [304, 92] width 54 height 10
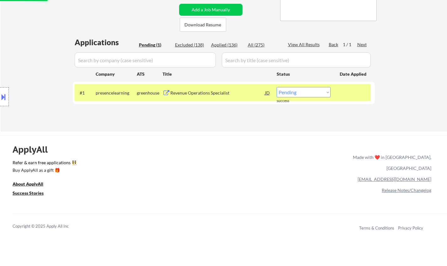
click at [208, 91] on div "Revenue Operations Specialist" at bounding box center [217, 93] width 95 height 6
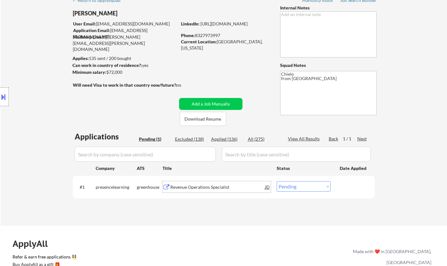
scroll to position [157, 0]
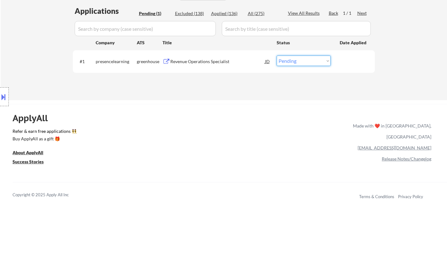
click at [298, 61] on select "Choose an option... Pending Applied Excluded (Questions) Excluded (Expired) Exc…" at bounding box center [304, 61] width 54 height 10
select select ""applied""
click at [277, 56] on select "Choose an option... Pending Applied Excluded (Questions) Excluded (Expired) Exc…" at bounding box center [304, 61] width 54 height 10
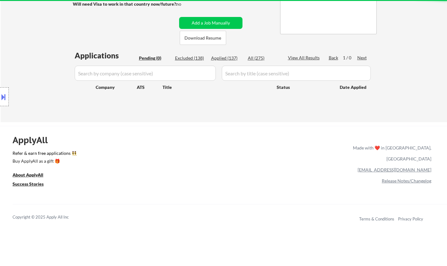
scroll to position [94, 0]
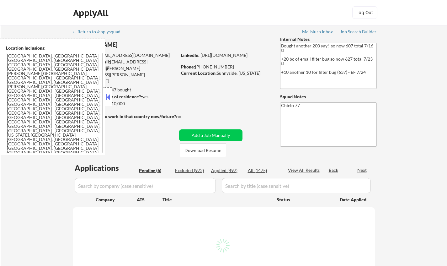
select select ""pending""
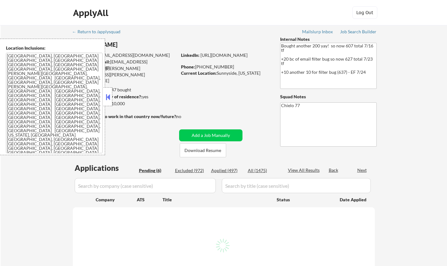
select select ""pending""
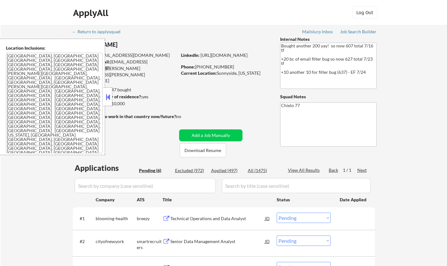
click at [108, 94] on button at bounding box center [107, 96] width 7 height 9
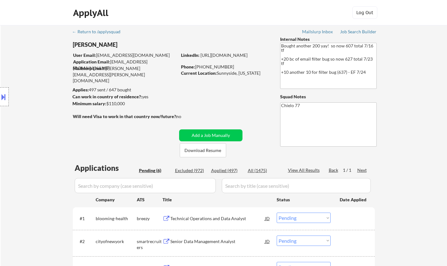
scroll to position [94, 0]
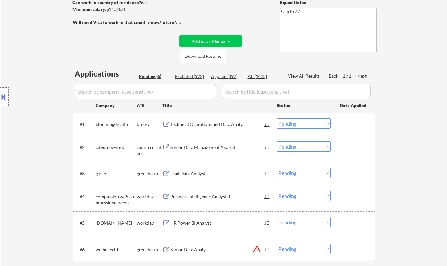
click at [203, 122] on div "Technical Operations and Data Analyst" at bounding box center [217, 124] width 95 height 6
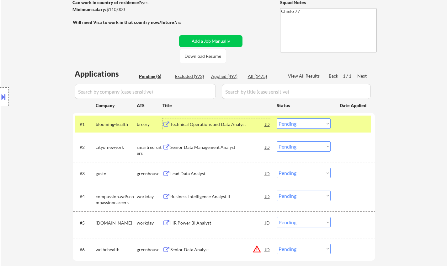
drag, startPoint x: 312, startPoint y: 122, endPoint x: 308, endPoint y: 127, distance: 6.3
click at [312, 122] on select "Choose an option... Pending Applied Excluded (Questions) Excluded (Expired) Exc…" at bounding box center [304, 123] width 54 height 10
click at [277, 118] on select "Choose an option... Pending Applied Excluded (Questions) Excluded (Expired) Exc…" at bounding box center [304, 123] width 54 height 10
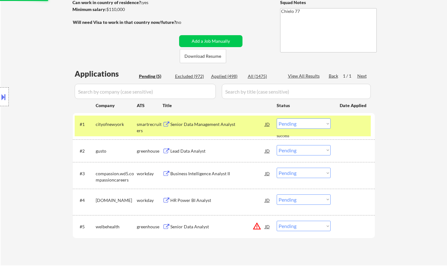
click at [196, 123] on div "Senior Data Management Analyst" at bounding box center [217, 124] width 95 height 6
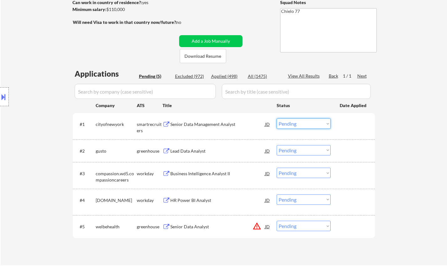
drag, startPoint x: 326, startPoint y: 124, endPoint x: 323, endPoint y: 128, distance: 4.1
click at [325, 124] on select "Choose an option... Pending Applied Excluded (Questions) Excluded (Expired) Exc…" at bounding box center [304, 123] width 54 height 10
click at [277, 118] on select "Choose an option... Pending Applied Excluded (Questions) Excluded (Expired) Exc…" at bounding box center [304, 123] width 54 height 10
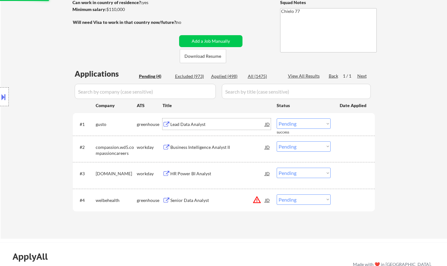
click at [182, 129] on div "Lead Data Analyst" at bounding box center [217, 123] width 95 height 11
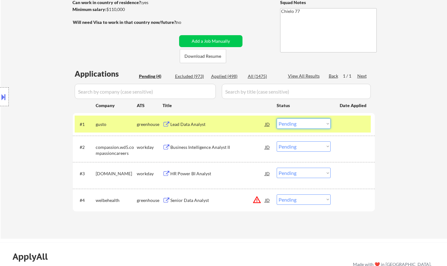
drag, startPoint x: 309, startPoint y: 122, endPoint x: 309, endPoint y: 127, distance: 5.6
click at [309, 122] on select "Choose an option... Pending Applied Excluded (Questions) Excluded (Expired) Exc…" at bounding box center [304, 123] width 54 height 10
click at [277, 118] on select "Choose an option... Pending Applied Excluded (Questions) Excluded (Expired) Exc…" at bounding box center [304, 123] width 54 height 10
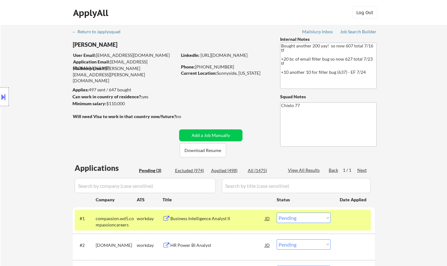
scroll to position [157, 0]
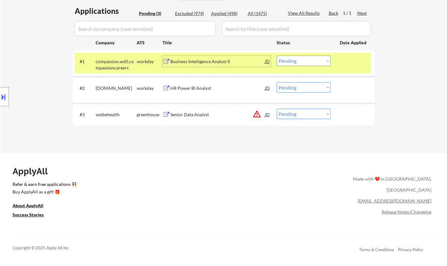
click at [192, 61] on div "Business Intelligence Analyst II" at bounding box center [217, 61] width 95 height 6
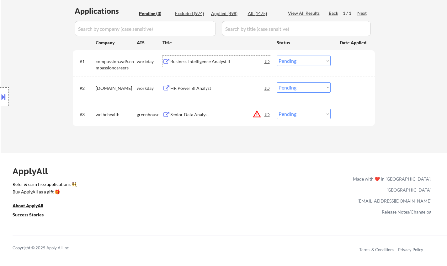
click at [298, 61] on select "Choose an option... Pending Applied Excluded (Questions) Excluded (Expired) Exc…" at bounding box center [304, 61] width 54 height 10
click at [277, 56] on select "Choose an option... Pending Applied Excluded (Questions) Excluded (Expired) Exc…" at bounding box center [304, 61] width 54 height 10
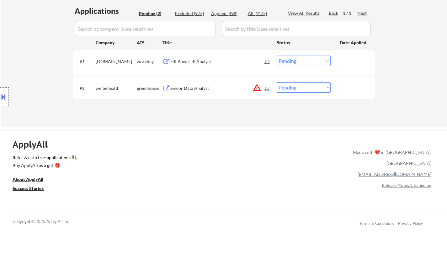
click at [188, 59] on div "HR Power BI Analyst" at bounding box center [217, 61] width 95 height 6
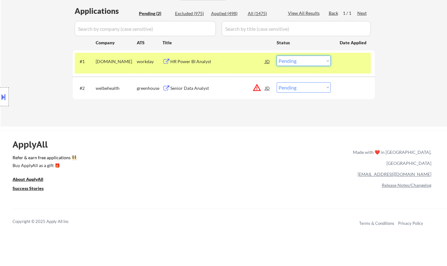
click at [306, 61] on select "Choose an option... Pending Applied Excluded (Questions) Excluded (Expired) Exc…" at bounding box center [304, 61] width 54 height 10
click at [277, 56] on select "Choose an option... Pending Applied Excluded (Questions) Excluded (Expired) Exc…" at bounding box center [304, 61] width 54 height 10
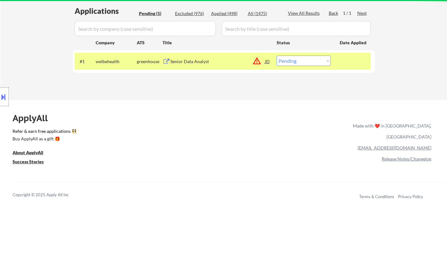
click at [269, 61] on div "JD" at bounding box center [267, 61] width 6 height 11
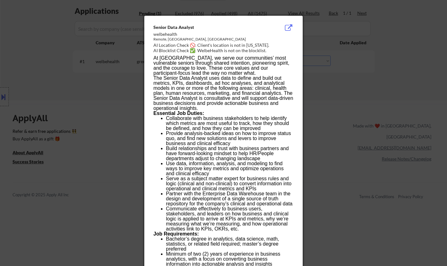
click at [370, 172] on div at bounding box center [223, 133] width 447 height 266
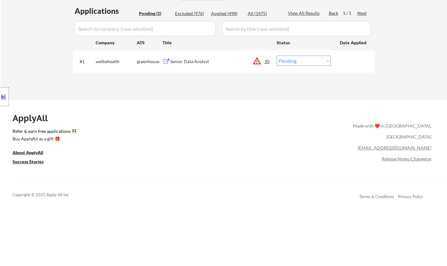
click at [2, 95] on button at bounding box center [3, 97] width 7 height 10
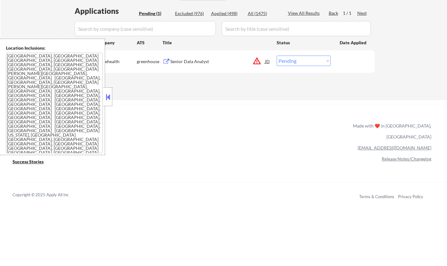
click at [306, 62] on select "Choose an option... Pending Applied Excluded (Questions) Excluded (Expired) Exc…" at bounding box center [304, 61] width 54 height 10
select select ""excluded__location_""
click at [277, 56] on select "Choose an option... Pending Applied Excluded (Questions) Excluded (Expired) Exc…" at bounding box center [304, 61] width 54 height 10
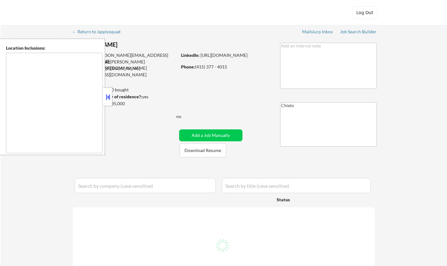
type textarea "[GEOGRAPHIC_DATA], [GEOGRAPHIC_DATA] [GEOGRAPHIC_DATA], [GEOGRAPHIC_DATA] [GEOG…"
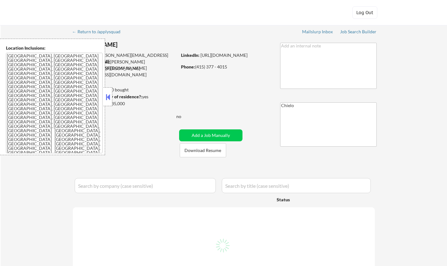
select select ""pending""
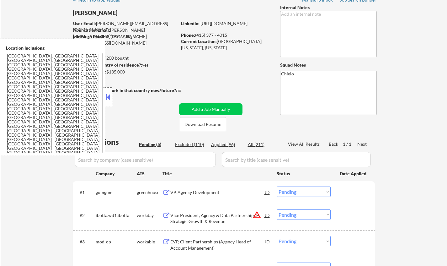
scroll to position [94, 0]
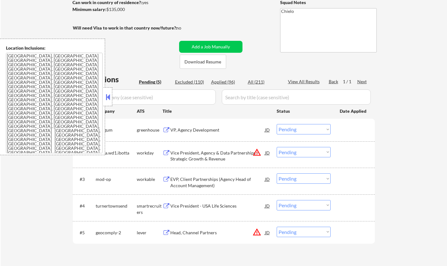
click at [107, 96] on button at bounding box center [107, 96] width 7 height 9
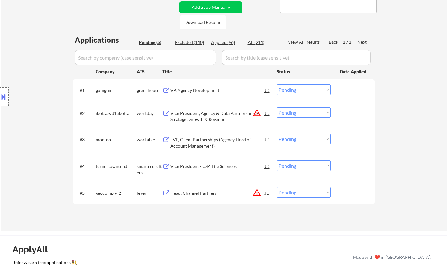
scroll to position [157, 0]
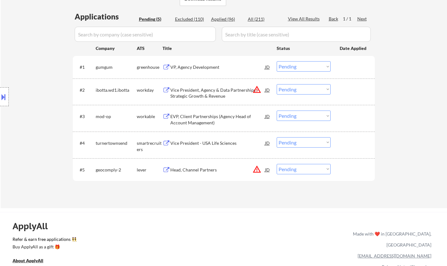
click at [196, 67] on div "VP, Agency Development" at bounding box center [217, 67] width 95 height 6
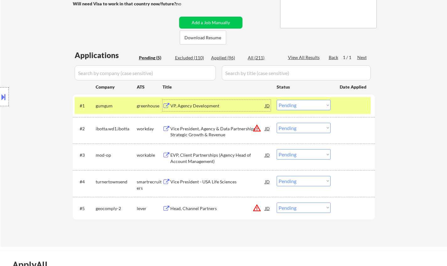
scroll to position [94, 0]
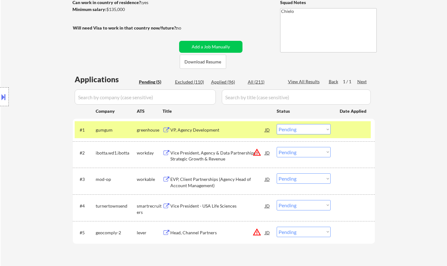
click at [3, 94] on button at bounding box center [3, 97] width 7 height 10
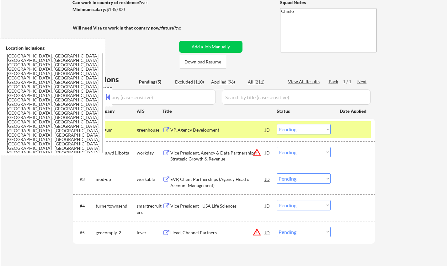
click at [308, 132] on select "Choose an option... Pending Applied Excluded (Questions) Excluded (Expired) Exc…" at bounding box center [304, 129] width 54 height 10
click at [277, 124] on select "Choose an option... Pending Applied Excluded (Questions) Excluded (Expired) Exc…" at bounding box center [304, 129] width 54 height 10
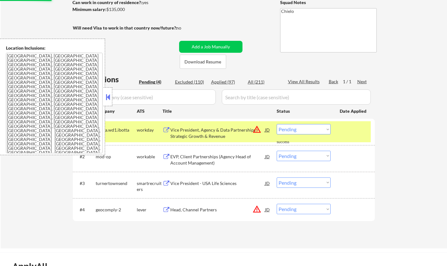
drag, startPoint x: 109, startPoint y: 93, endPoint x: 129, endPoint y: 104, distance: 23.3
click at [110, 94] on button at bounding box center [107, 96] width 7 height 9
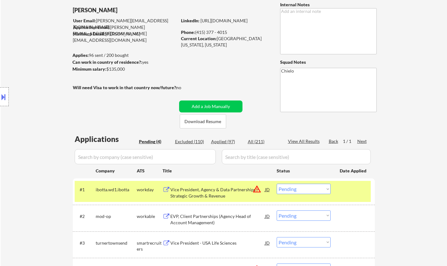
scroll to position [125, 0]
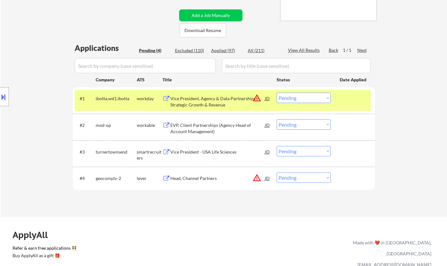
click at [269, 97] on div "JD" at bounding box center [267, 98] width 6 height 11
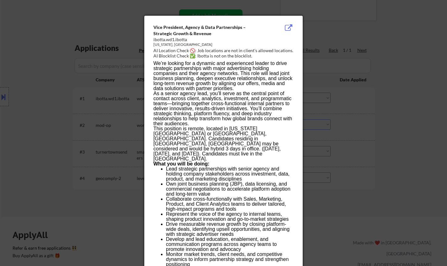
click at [386, 175] on div at bounding box center [223, 133] width 447 height 266
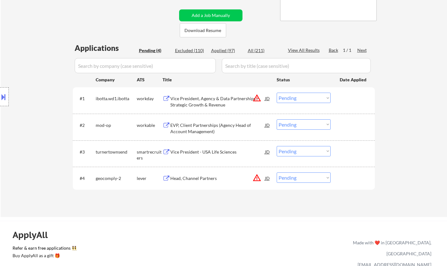
click at [306, 99] on select "Choose an option... Pending Applied Excluded (Questions) Excluded (Expired) Exc…" at bounding box center [304, 98] width 54 height 10
click at [277, 93] on select "Choose an option... Pending Applied Excluded (Questions) Excluded (Expired) Exc…" at bounding box center [304, 98] width 54 height 10
select select ""pending""
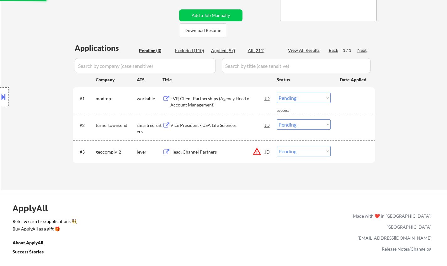
click at [268, 151] on div "JD" at bounding box center [267, 151] width 6 height 11
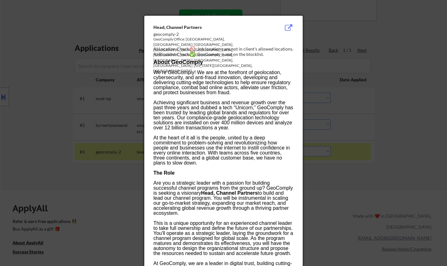
click at [382, 153] on div at bounding box center [223, 133] width 447 height 266
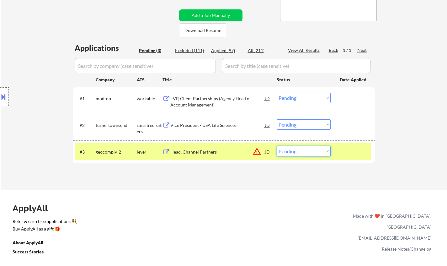
click at [307, 152] on select "Choose an option... Pending Applied Excluded (Questions) Excluded (Expired) Exc…" at bounding box center [304, 151] width 54 height 10
select select ""excluded__location_""
click at [277, 146] on select "Choose an option... Pending Applied Excluded (Questions) Excluded (Expired) Exc…" at bounding box center [304, 151] width 54 height 10
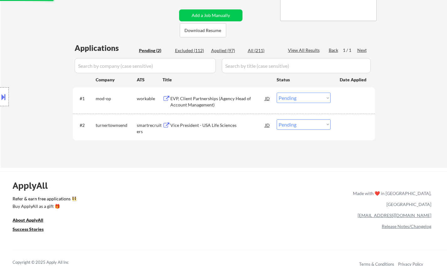
click at [201, 126] on div "Vice President - USA Life Sciences" at bounding box center [217, 125] width 95 height 6
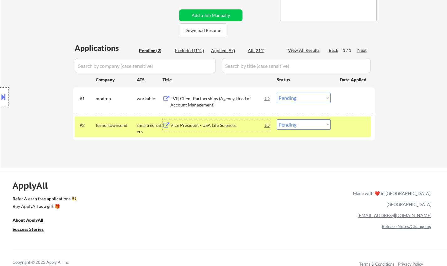
click at [212, 123] on div "Vice President - USA Life Sciences" at bounding box center [217, 125] width 95 height 6
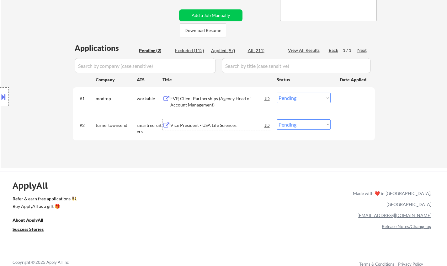
click at [191, 122] on div "Vice President - USA Life Sciences" at bounding box center [217, 125] width 95 height 6
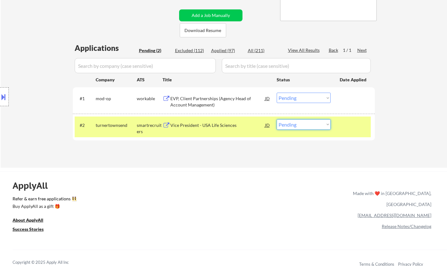
click at [316, 123] on select "Choose an option... Pending Applied Excluded (Questions) Excluded (Expired) Exc…" at bounding box center [304, 124] width 54 height 10
select select ""excluded""
click at [277, 119] on select "Choose an option... Pending Applied Excluded (Questions) Excluded (Expired) Exc…" at bounding box center [304, 124] width 54 height 10
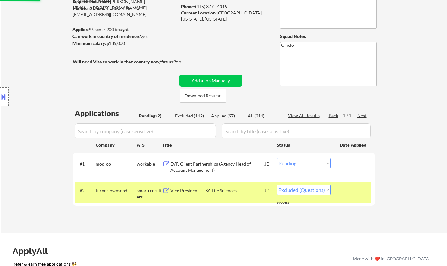
scroll to position [94, 0]
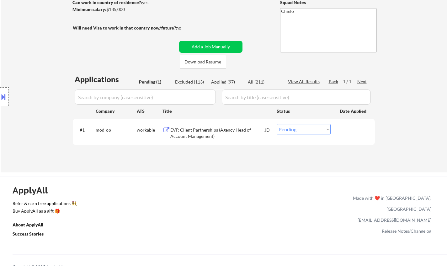
click at [206, 130] on div "EVP, Client Partnerships (Agency Head of Account Management)" at bounding box center [217, 133] width 95 height 12
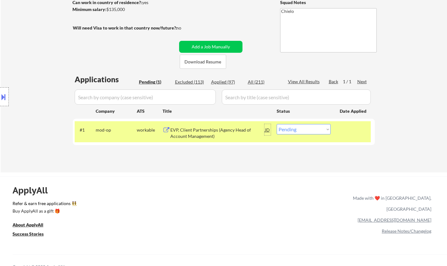
click at [268, 129] on div "JD" at bounding box center [267, 129] width 6 height 11
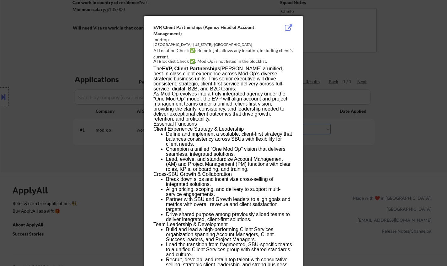
click at [377, 190] on div at bounding box center [223, 133] width 447 height 266
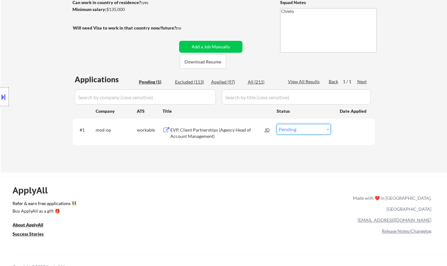
click at [317, 131] on select "Choose an option... Pending Applied Excluded (Questions) Excluded (Expired) Exc…" at bounding box center [304, 129] width 54 height 10
select select ""excluded""
click at [277, 124] on select "Choose an option... Pending Applied Excluded (Questions) Excluded (Expired) Exc…" at bounding box center [304, 129] width 54 height 10
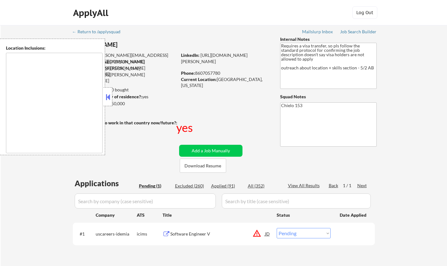
click at [110, 95] on button at bounding box center [107, 96] width 7 height 9
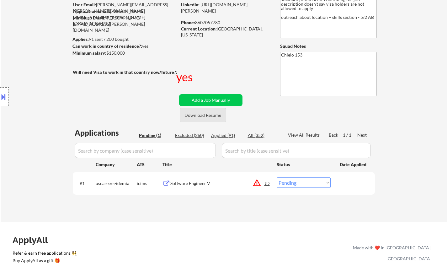
scroll to position [63, 0]
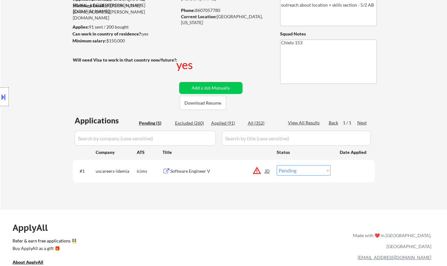
click at [3, 92] on button at bounding box center [3, 97] width 7 height 10
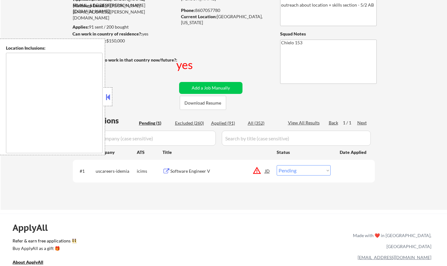
click at [104, 95] on button at bounding box center [107, 96] width 7 height 9
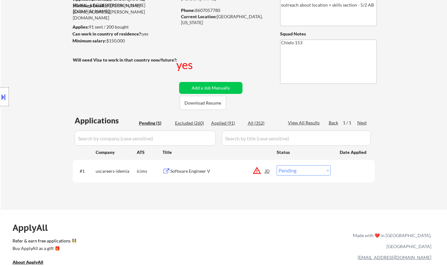
click at [268, 171] on div "JD" at bounding box center [267, 170] width 6 height 11
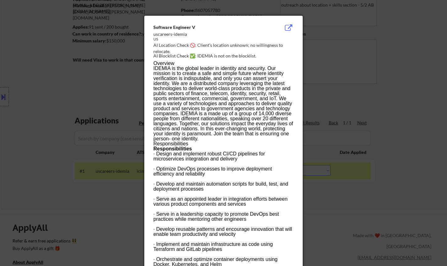
click at [383, 202] on div at bounding box center [223, 133] width 447 height 266
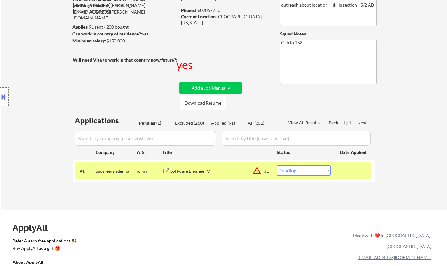
click at [188, 168] on div "Software Engineer V" at bounding box center [217, 171] width 95 height 6
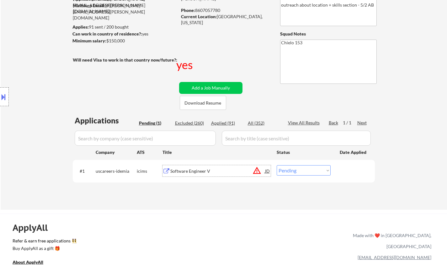
drag, startPoint x: 307, startPoint y: 179, endPoint x: 306, endPoint y: 175, distance: 4.2
click at [306, 179] on div "#1 uscareers-idemia icims Software Engineer V JD warning_amber Choose an option…" at bounding box center [224, 171] width 302 height 22
click at [306, 172] on select "Choose an option... Pending Applied Excluded (Questions) Excluded (Expired) Exc…" at bounding box center [304, 170] width 54 height 10
select select ""excluded__expired_""
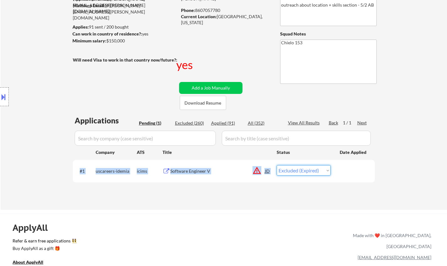
click at [277, 165] on select "Choose an option... Pending Applied Excluded (Questions) Excluded (Expired) Exc…" at bounding box center [304, 170] width 54 height 10
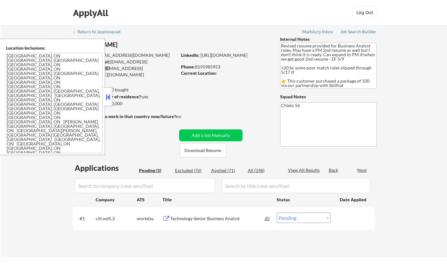
click at [107, 96] on button at bounding box center [107, 96] width 7 height 9
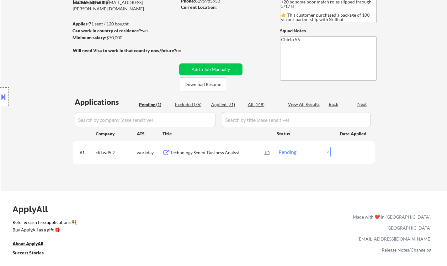
scroll to position [94, 0]
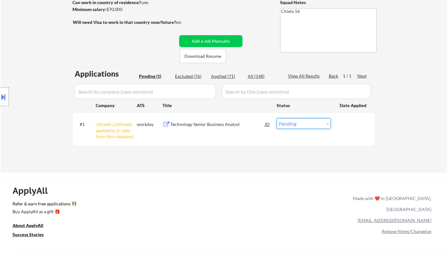
drag, startPoint x: 298, startPoint y: 123, endPoint x: 302, endPoint y: 126, distance: 5.1
click at [298, 123] on select "Choose an option... Pending Applied Excluded (Questions) Excluded (Expired) Exc…" at bounding box center [304, 123] width 54 height 10
select select ""excluded__other_""
click at [277, 118] on select "Choose an option... Pending Applied Excluded (Questions) Excluded (Expired) Exc…" at bounding box center [304, 123] width 54 height 10
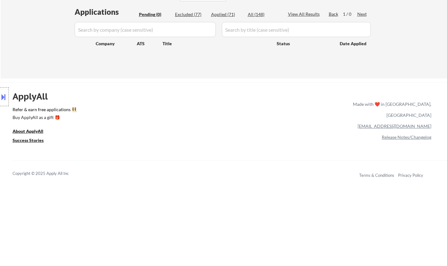
scroll to position [157, 0]
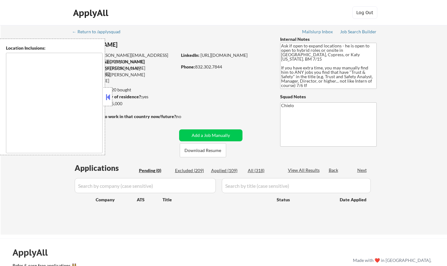
click at [107, 98] on button at bounding box center [107, 96] width 7 height 9
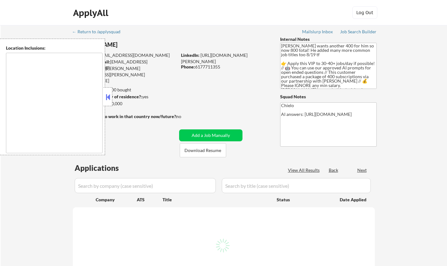
click at [107, 97] on button at bounding box center [107, 96] width 7 height 9
select select ""pending""
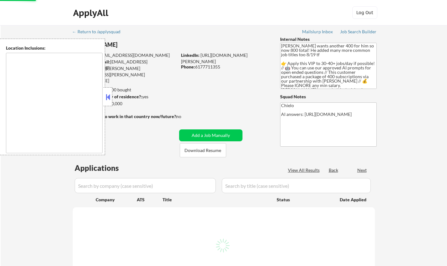
select select ""pending""
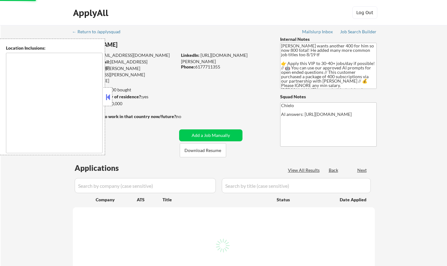
select select ""pending""
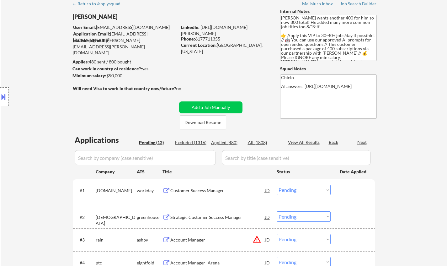
scroll to position [94, 0]
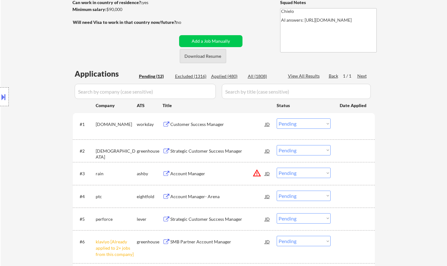
click at [200, 54] on button "Download Resume" at bounding box center [203, 56] width 46 height 14
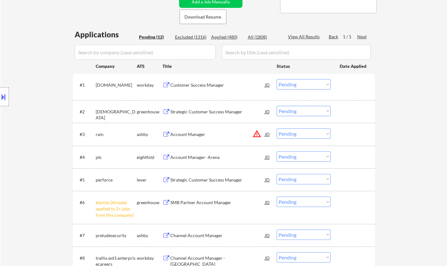
scroll to position [188, 0]
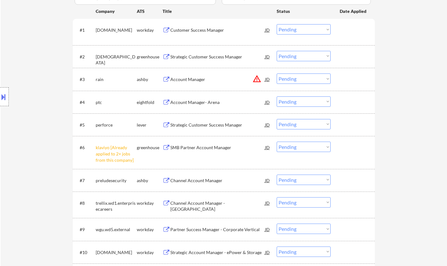
click at [303, 149] on select "Choose an option... Pending Applied Excluded (Questions) Excluded (Expired) Exc…" at bounding box center [304, 146] width 54 height 10
click at [277, 141] on select "Choose an option... Pending Applied Excluded (Questions) Excluded (Expired) Exc…" at bounding box center [304, 146] width 54 height 10
select select ""pending""
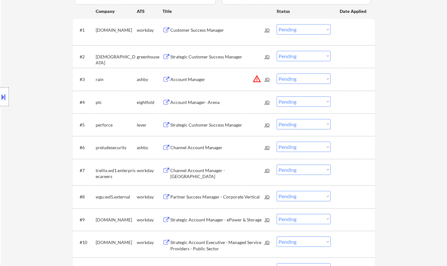
click at [267, 77] on div "JD" at bounding box center [267, 78] width 6 height 11
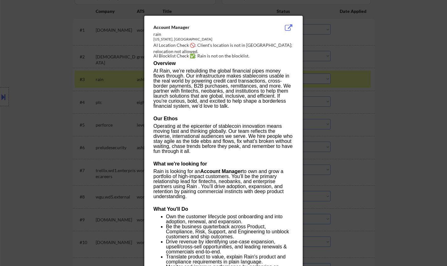
click at [373, 148] on div at bounding box center [223, 133] width 447 height 266
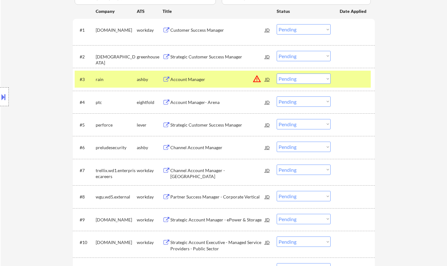
click at [0, 98] on button at bounding box center [3, 97] width 7 height 10
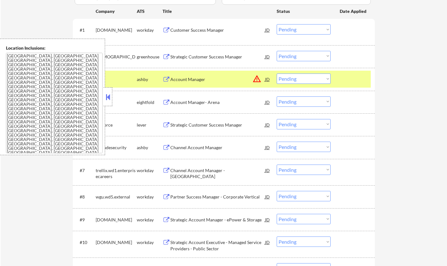
drag, startPoint x: 308, startPoint y: 74, endPoint x: 309, endPoint y: 79, distance: 4.7
click at [308, 74] on select "Choose an option... Pending Applied Excluded (Questions) Excluded (Expired) Exc…" at bounding box center [304, 78] width 54 height 10
click at [277, 73] on select "Choose an option... Pending Applied Excluded (Questions) Excluded (Expired) Exc…" at bounding box center [304, 78] width 54 height 10
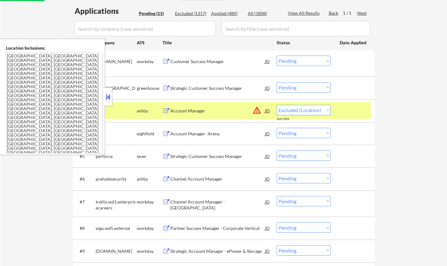
select select ""pending""
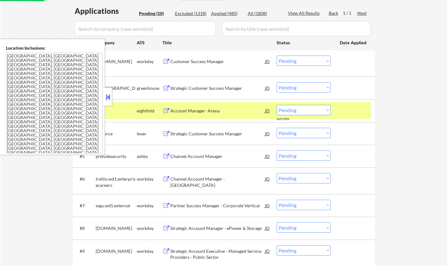
click at [107, 97] on button at bounding box center [107, 96] width 7 height 9
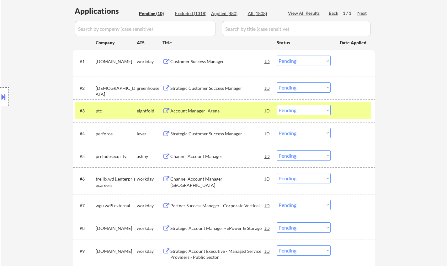
click at [199, 85] on div "Strategic Customer Success Manager" at bounding box center [217, 88] width 95 height 6
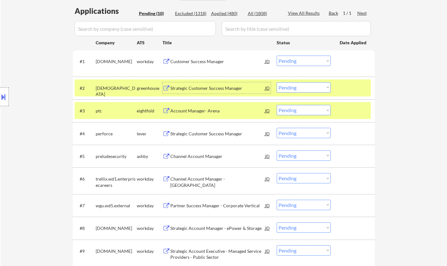
click at [308, 83] on select "Choose an option... Pending Applied Excluded (Questions) Excluded (Expired) Exc…" at bounding box center [304, 87] width 54 height 10
click at [277, 82] on select "Choose an option... Pending Applied Excluded (Questions) Excluded (Expired) Exc…" at bounding box center [304, 87] width 54 height 10
select select ""pending""
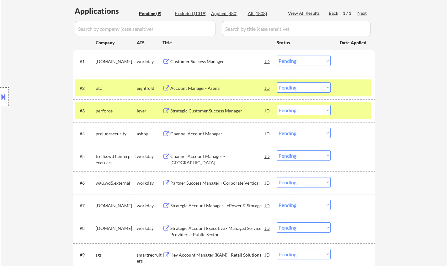
click at [195, 110] on div "Strategic Customer Success Manager" at bounding box center [217, 111] width 95 height 6
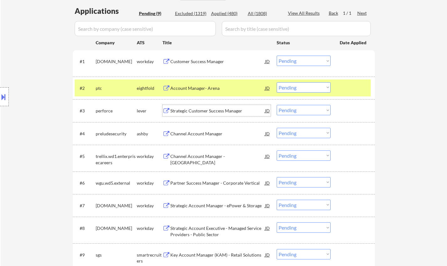
drag, startPoint x: 299, startPoint y: 113, endPoint x: 302, endPoint y: 115, distance: 3.8
click at [299, 113] on select "Choose an option... Pending Applied Excluded (Questions) Excluded (Expired) Exc…" at bounding box center [304, 110] width 54 height 10
click at [277, 105] on select "Choose an option... Pending Applied Excluded (Questions) Excluded (Expired) Exc…" at bounding box center [304, 110] width 54 height 10
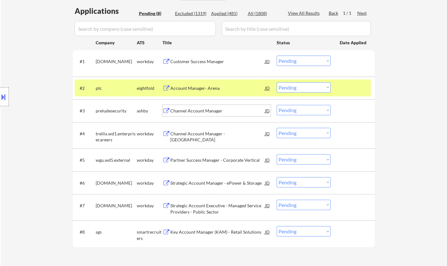
click at [197, 111] on div "Channel Account Manager" at bounding box center [217, 111] width 95 height 6
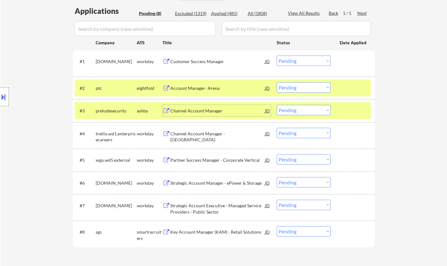
drag, startPoint x: 295, startPoint y: 108, endPoint x: 298, endPoint y: 115, distance: 7.5
click at [296, 108] on select "Choose an option... Pending Applied Excluded (Questions) Excluded (Expired) Exc…" at bounding box center [304, 110] width 54 height 10
click at [277, 105] on select "Choose an option... Pending Applied Excluded (Questions) Excluded (Expired) Exc…" at bounding box center [304, 110] width 54 height 10
select select ""pending""
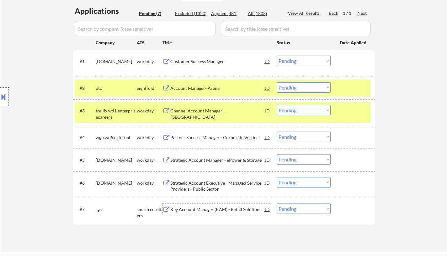
click at [205, 207] on div "Key Account Manager (KAM) - Retail Solutions" at bounding box center [217, 209] width 95 height 6
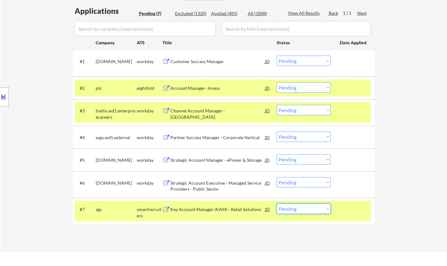
click at [310, 207] on select "Choose an option... Pending Applied Excluded (Questions) Excluded (Expired) Exc…" at bounding box center [304, 208] width 54 height 10
select select ""excluded__bad_match_""
click at [277, 203] on select "Choose an option... Pending Applied Excluded (Questions) Excluded (Expired) Exc…" at bounding box center [304, 208] width 54 height 10
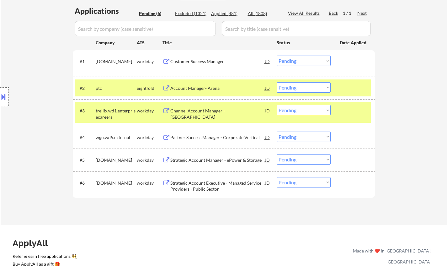
click at [199, 60] on div "Customer Success Manager" at bounding box center [217, 61] width 95 height 6
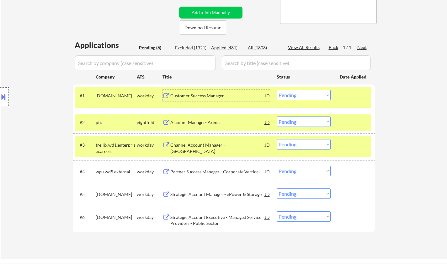
scroll to position [188, 0]
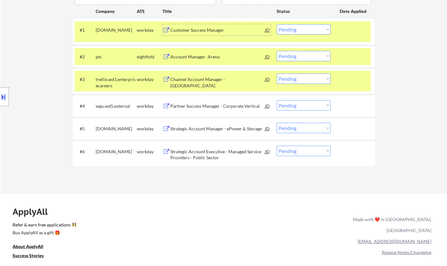
click at [194, 32] on div "Customer Success Manager" at bounding box center [217, 30] width 95 height 6
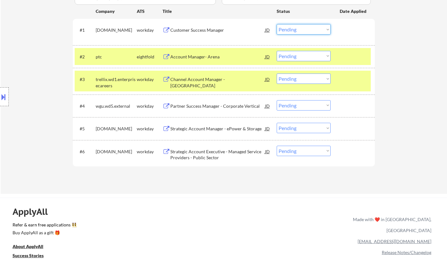
click at [298, 27] on select "Choose an option... Pending Applied Excluded (Questions) Excluded (Expired) Exc…" at bounding box center [304, 29] width 54 height 10
click at [277, 24] on select "Choose an option... Pending Applied Excluded (Questions) Excluded (Expired) Exc…" at bounding box center [304, 29] width 54 height 10
select select ""pending""
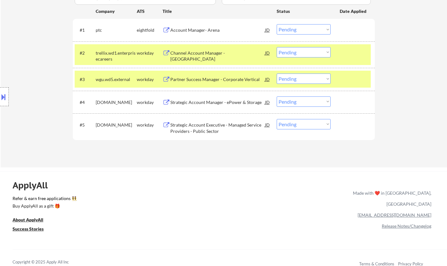
click at [195, 100] on div "Strategic Account Manager - ePower & Storage" at bounding box center [217, 102] width 95 height 6
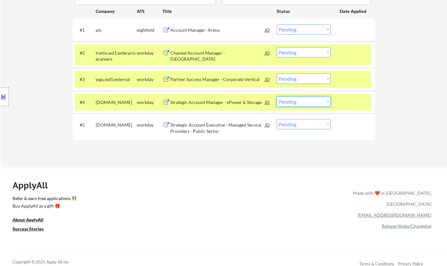
drag, startPoint x: 297, startPoint y: 104, endPoint x: 301, endPoint y: 105, distance: 3.8
click at [297, 104] on select "Choose an option... Pending Applied Excluded (Questions) Excluded (Expired) Exc…" at bounding box center [304, 101] width 54 height 10
click at [277, 96] on select "Choose an option... Pending Applied Excluded (Questions) Excluded (Expired) Exc…" at bounding box center [304, 101] width 54 height 10
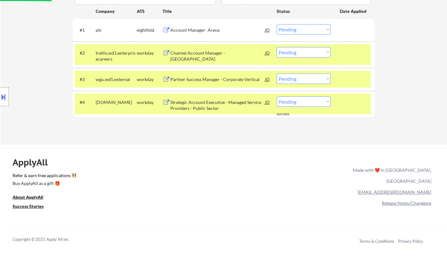
click at [208, 98] on div "Strategic Account Executive - Managed Service Providers - Public Sector" at bounding box center [217, 103] width 95 height 15
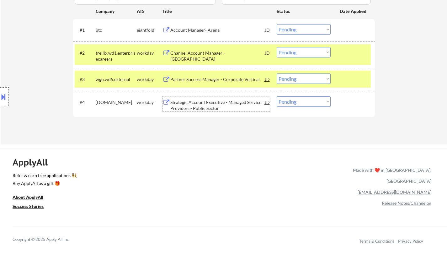
click at [296, 101] on select "Choose an option... Pending Applied Excluded (Questions) Excluded (Expired) Exc…" at bounding box center [304, 101] width 54 height 10
select select ""excluded__bad_match_""
click at [277, 96] on select "Choose an option... Pending Applied Excluded (Questions) Excluded (Expired) Exc…" at bounding box center [304, 101] width 54 height 10
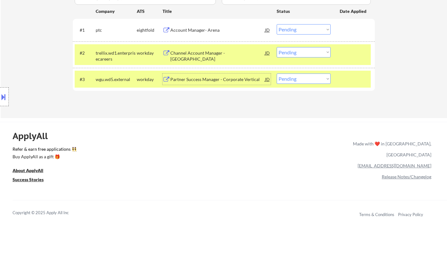
click at [217, 75] on div "Partner Success Manager - Corporate Vertical" at bounding box center [217, 78] width 95 height 11
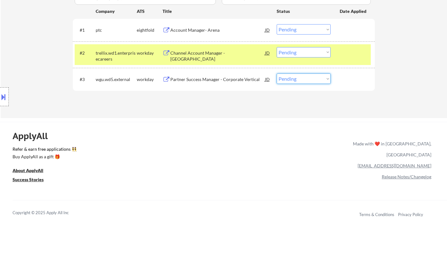
click at [295, 78] on select "Choose an option... Pending Applied Excluded (Questions) Excluded (Expired) Exc…" at bounding box center [304, 78] width 54 height 10
click at [290, 81] on select "Choose an option... Pending Applied Excluded (Questions) Excluded (Expired) Exc…" at bounding box center [304, 78] width 54 height 10
select select ""applied""
click at [277, 73] on select "Choose an option... Pending Applied Excluded (Questions) Excluded (Expired) Exc…" at bounding box center [304, 78] width 54 height 10
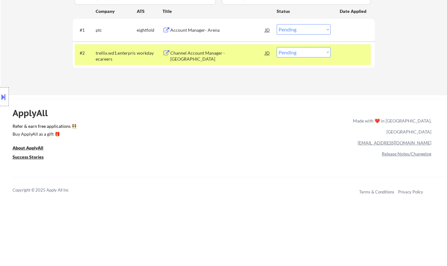
click at [201, 51] on div "Channel Account Manager - East" at bounding box center [217, 56] width 95 height 12
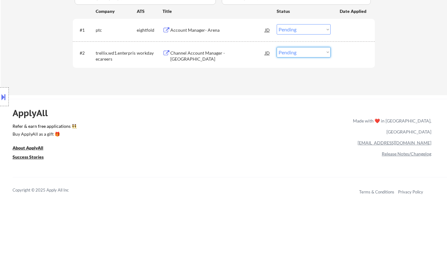
drag, startPoint x: 295, startPoint y: 51, endPoint x: 295, endPoint y: 56, distance: 5.0
click at [295, 51] on select "Choose an option... Pending Applied Excluded (Questions) Excluded (Expired) Exc…" at bounding box center [304, 52] width 54 height 10
select select ""excluded__bad_match_""
click at [277, 47] on select "Choose an option... Pending Applied Excluded (Questions) Excluded (Expired) Exc…" at bounding box center [304, 52] width 54 height 10
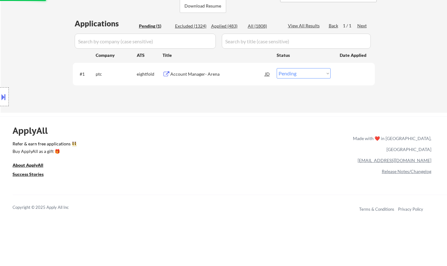
scroll to position [125, 0]
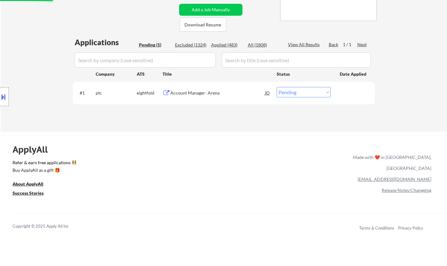
click at [200, 96] on div "Account Manager- Arena" at bounding box center [217, 93] width 95 height 6
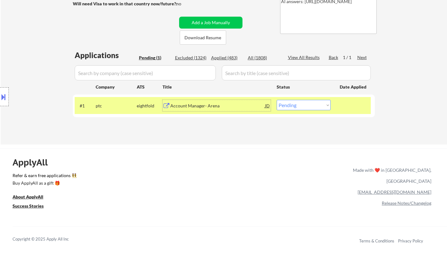
scroll to position [157, 0]
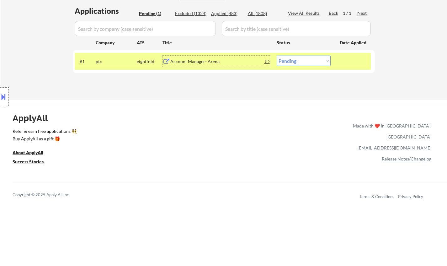
click at [311, 59] on select "Choose an option... Pending Applied Excluded (Questions) Excluded (Expired) Exc…" at bounding box center [304, 61] width 54 height 10
select select ""applied""
click at [277, 56] on select "Choose an option... Pending Applied Excluded (Questions) Excluded (Expired) Exc…" at bounding box center [304, 61] width 54 height 10
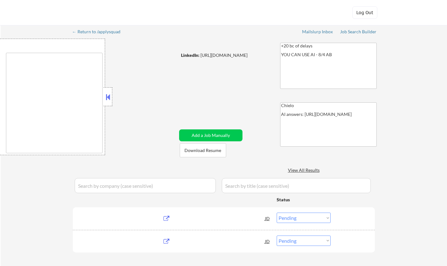
select select ""pending""
type textarea "remote"
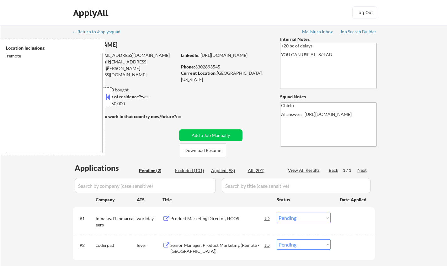
drag, startPoint x: 107, startPoint y: 93, endPoint x: 129, endPoint y: 115, distance: 31.1
click at [107, 93] on button at bounding box center [107, 96] width 7 height 9
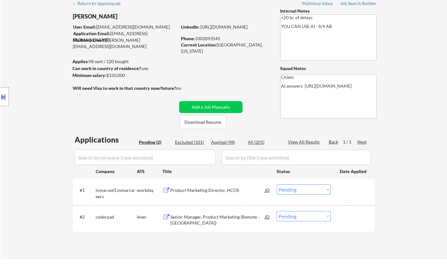
scroll to position [63, 0]
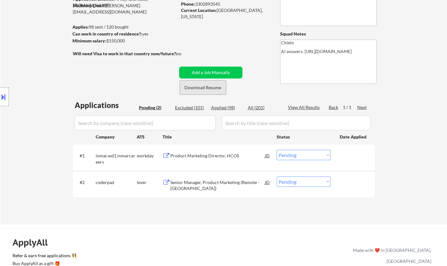
click at [201, 84] on button "Download Resume" at bounding box center [203, 87] width 46 height 14
click at [190, 180] on div "Senior Manager, Product Marketing (Remote - [GEOGRAPHIC_DATA])" at bounding box center [217, 185] width 95 height 12
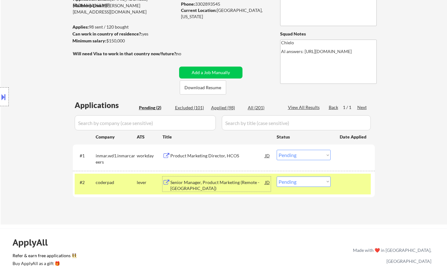
click at [316, 179] on select "Choose an option... Pending Applied Excluded (Questions) Excluded (Expired) Exc…" at bounding box center [304, 181] width 54 height 10
select select ""applied""
click at [277, 176] on select "Choose an option... Pending Applied Excluded (Questions) Excluded (Expired) Exc…" at bounding box center [304, 181] width 54 height 10
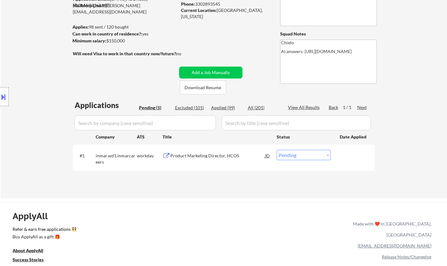
scroll to position [31, 0]
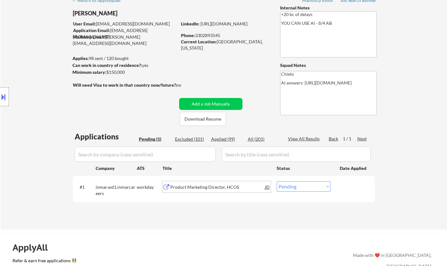
click at [194, 185] on div "Product Marketing Director, HCOS" at bounding box center [217, 187] width 95 height 6
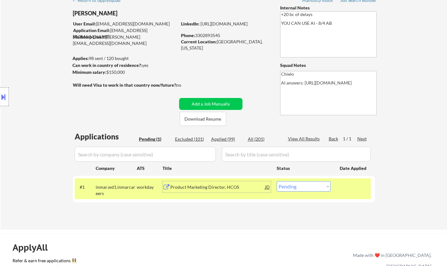
click at [217, 140] on div "Applied (99)" at bounding box center [226, 139] width 31 height 6
click at [148, 138] on div "Pending (1)" at bounding box center [154, 139] width 31 height 6
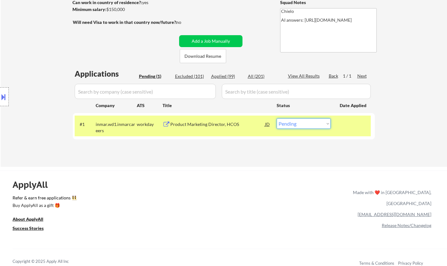
click at [304, 123] on select "Choose an option... Pending Applied Excluded (Questions) Excluded (Expired) Exc…" at bounding box center [304, 123] width 54 height 10
select select ""applied""
click at [277, 118] on select "Choose an option... Pending Applied Excluded (Questions) Excluded (Expired) Exc…" at bounding box center [304, 123] width 54 height 10
